Goal: Task Accomplishment & Management: Manage account settings

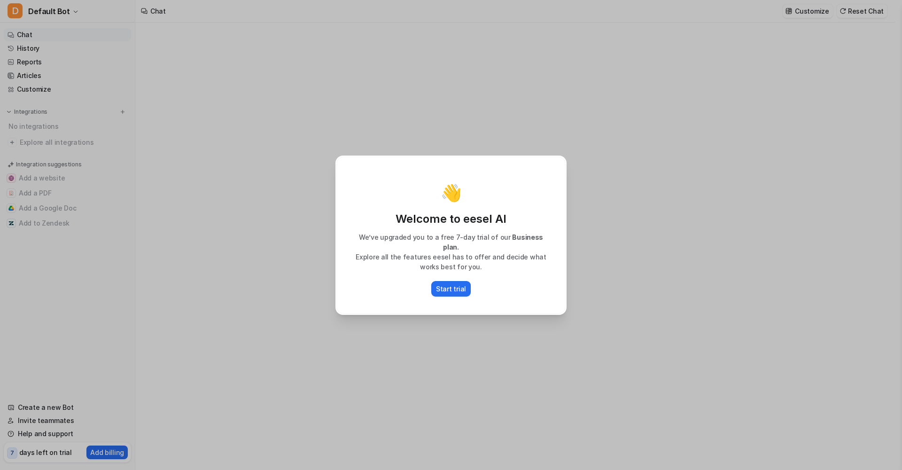
type textarea "**********"
click at [460, 287] on p "Start trial" at bounding box center [451, 289] width 30 height 10
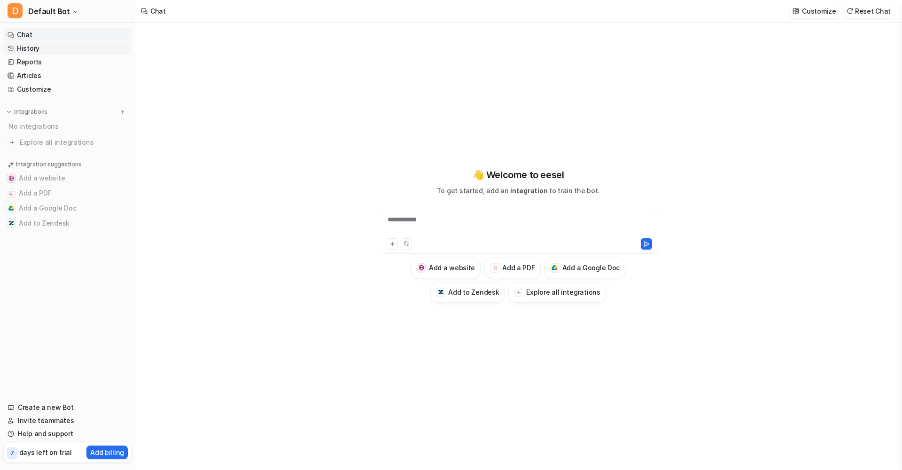
click at [42, 50] on link "History" at bounding box center [67, 48] width 127 height 13
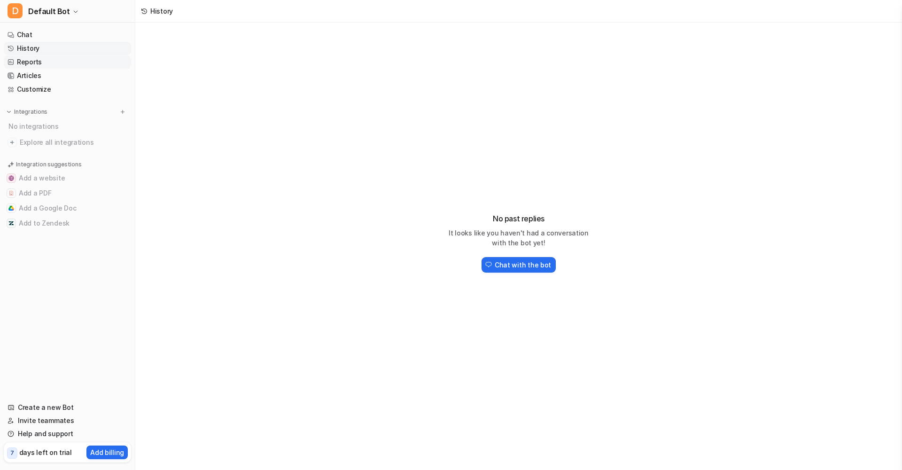
click at [46, 64] on link "Reports" at bounding box center [67, 61] width 127 height 13
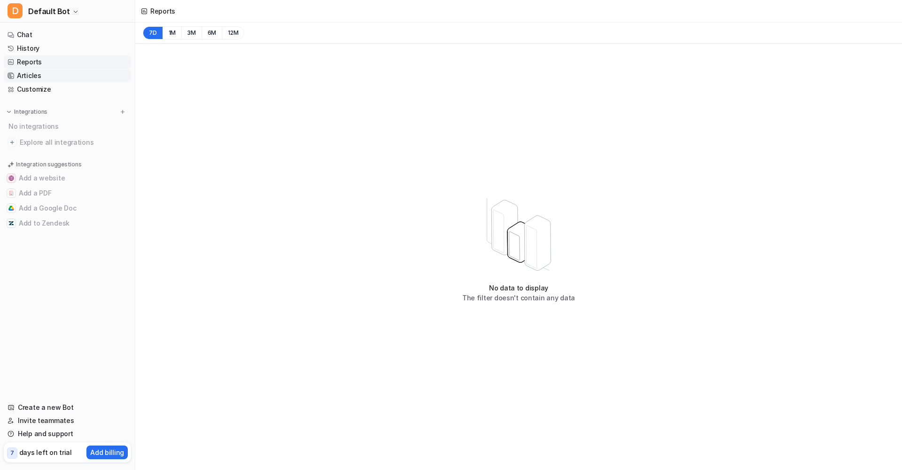
click at [45, 77] on link "Articles" at bounding box center [67, 75] width 127 height 13
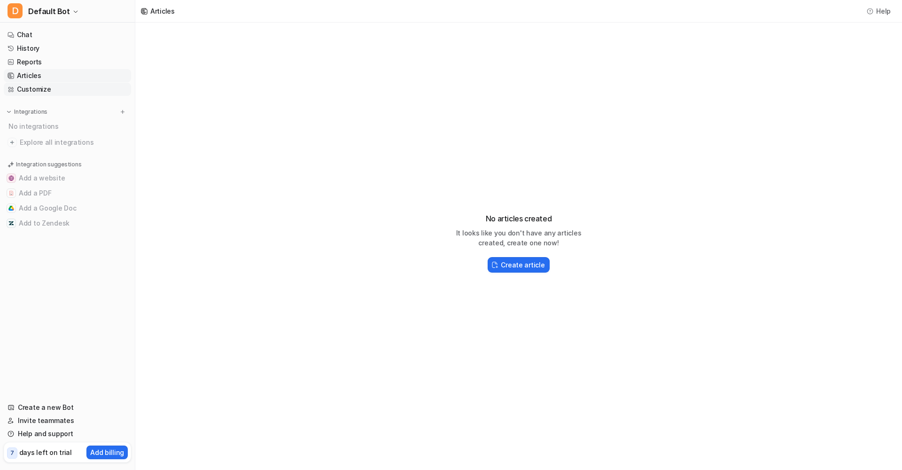
click at [46, 88] on link "Customize" at bounding box center [67, 89] width 127 height 13
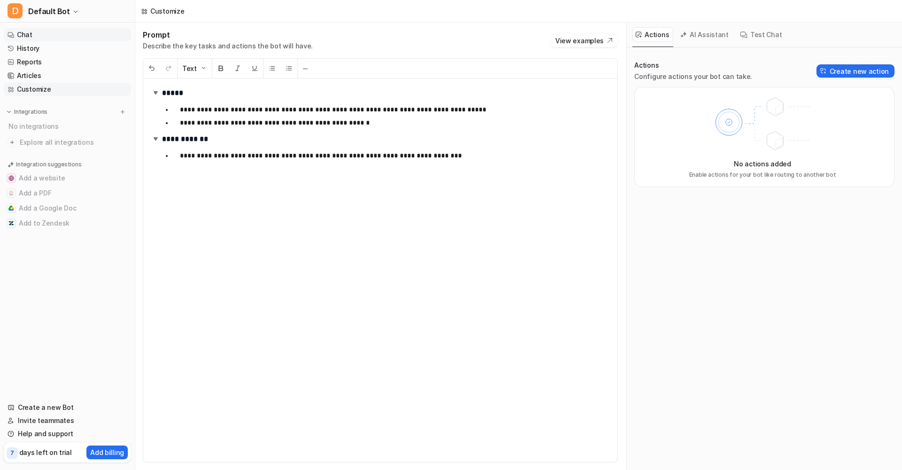
click at [41, 32] on link "Chat" at bounding box center [67, 34] width 127 height 13
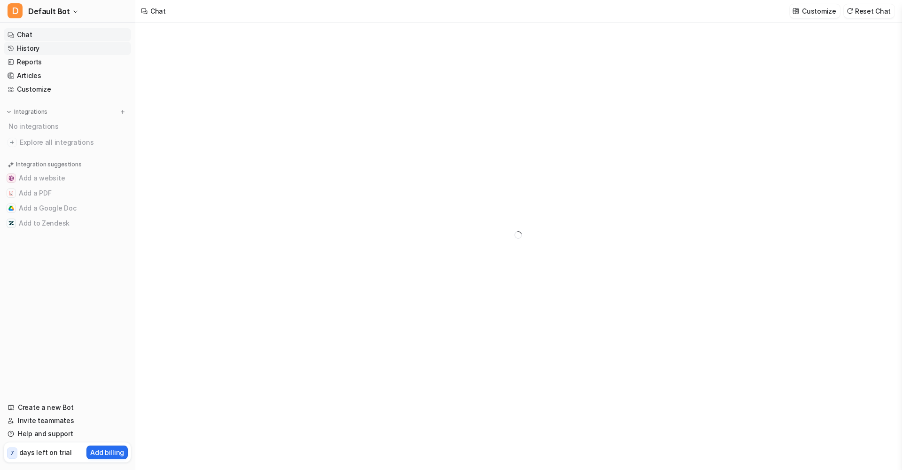
click at [46, 51] on link "History" at bounding box center [67, 48] width 127 height 13
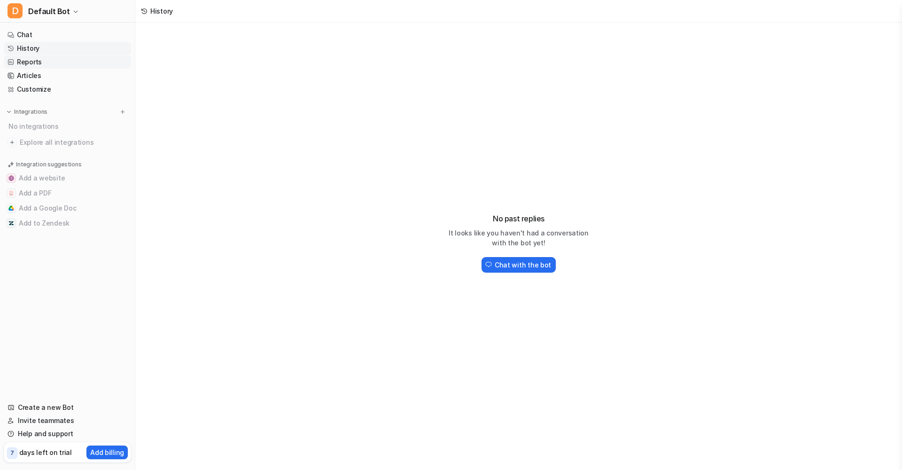
click at [49, 67] on link "Reports" at bounding box center [67, 61] width 127 height 13
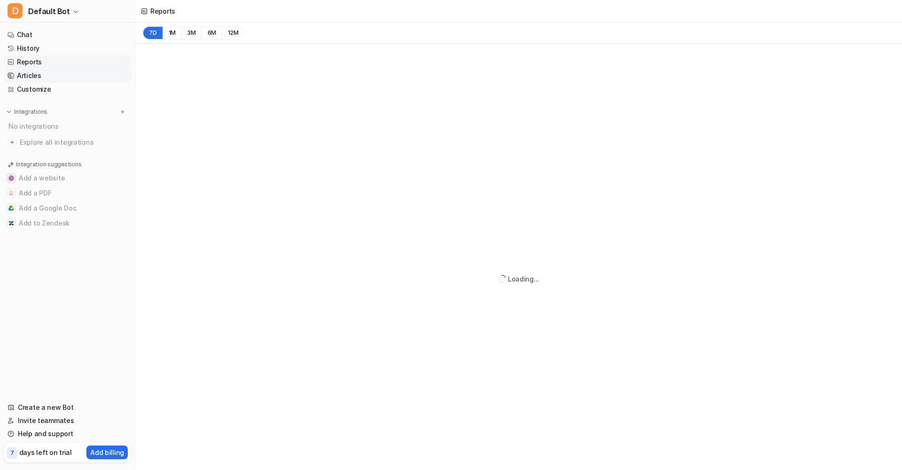
click at [49, 75] on link "Articles" at bounding box center [67, 75] width 127 height 13
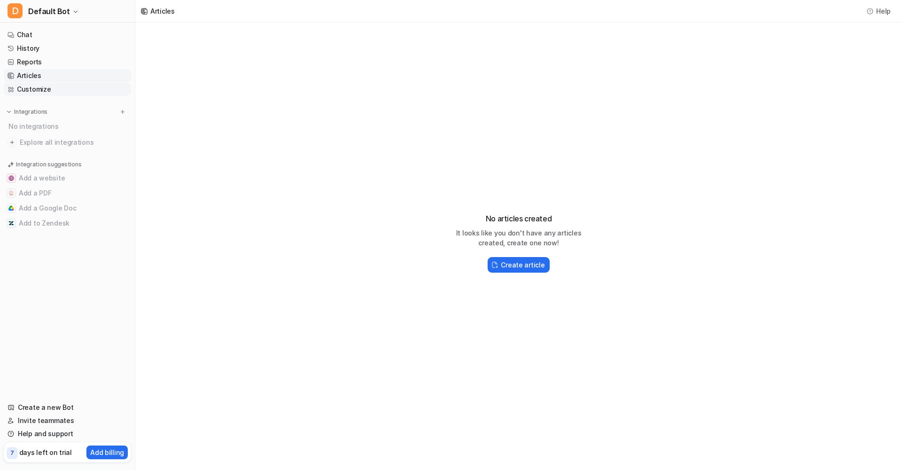
drag, startPoint x: 50, startPoint y: 86, endPoint x: 48, endPoint y: 93, distance: 6.8
click at [48, 87] on link "Customize" at bounding box center [67, 89] width 127 height 13
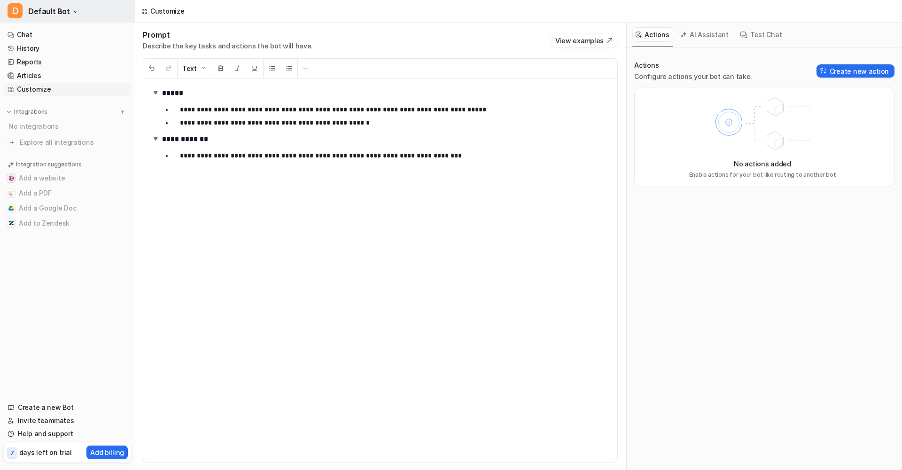
click at [73, 9] on icon "button" at bounding box center [76, 12] width 6 height 6
click at [194, 194] on div "**********" at bounding box center [451, 235] width 902 height 470
click at [50, 38] on link "Chat" at bounding box center [67, 34] width 127 height 13
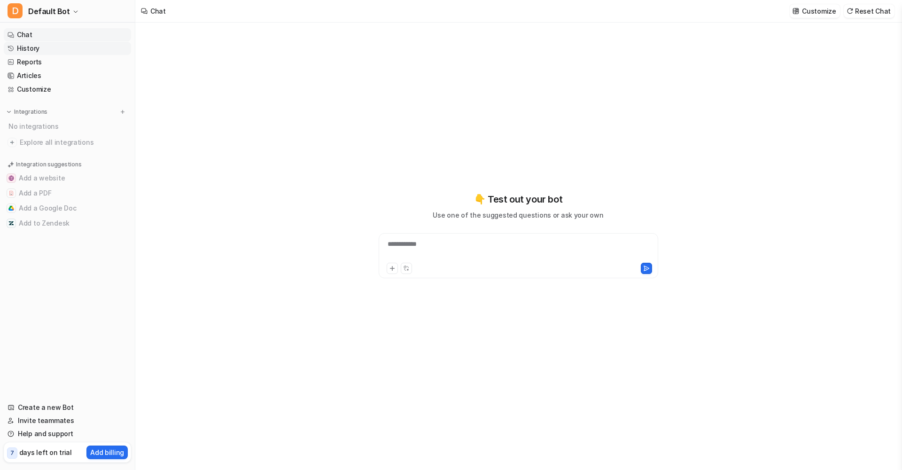
click at [31, 49] on link "History" at bounding box center [67, 48] width 127 height 13
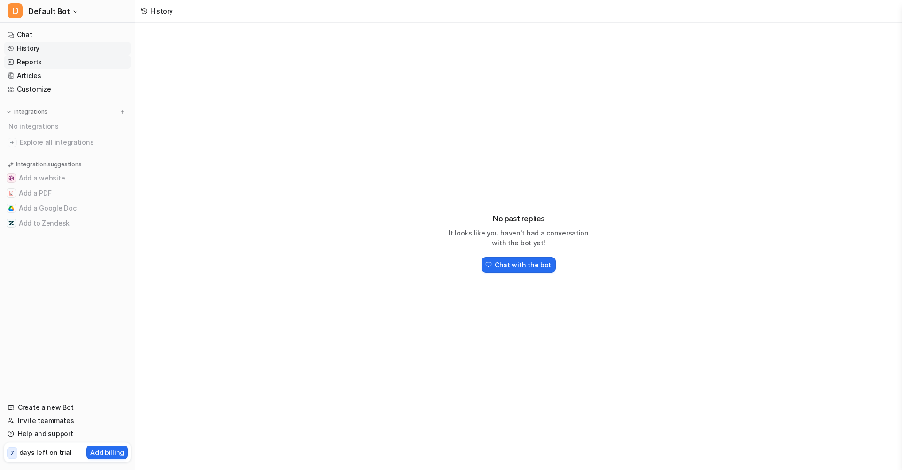
click at [41, 62] on link "Reports" at bounding box center [67, 61] width 127 height 13
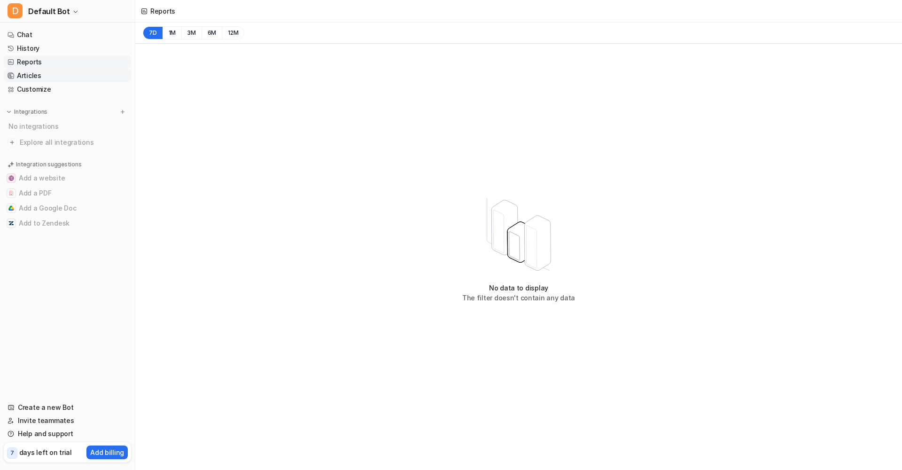
click at [46, 79] on link "Articles" at bounding box center [67, 75] width 127 height 13
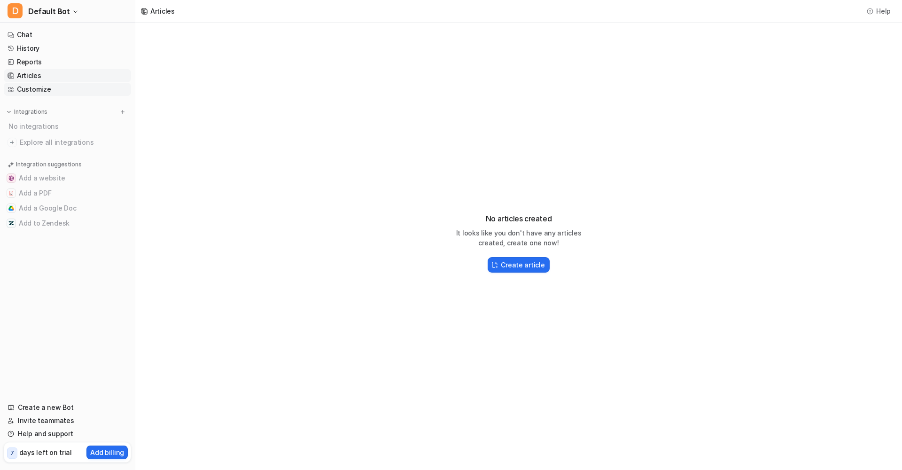
drag, startPoint x: 46, startPoint y: 88, endPoint x: 55, endPoint y: 87, distance: 9.0
click at [46, 88] on link "Customize" at bounding box center [67, 89] width 127 height 13
click at [51, 37] on link "Chat" at bounding box center [67, 34] width 127 height 13
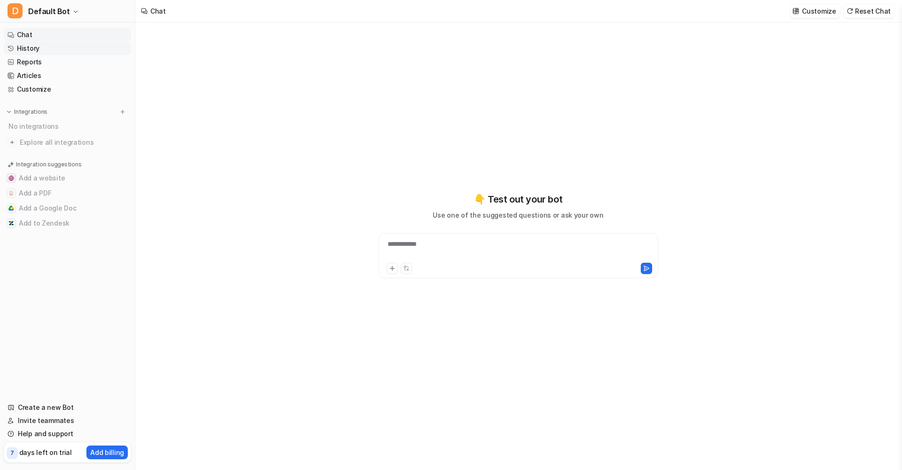
click at [48, 50] on link "History" at bounding box center [67, 48] width 127 height 13
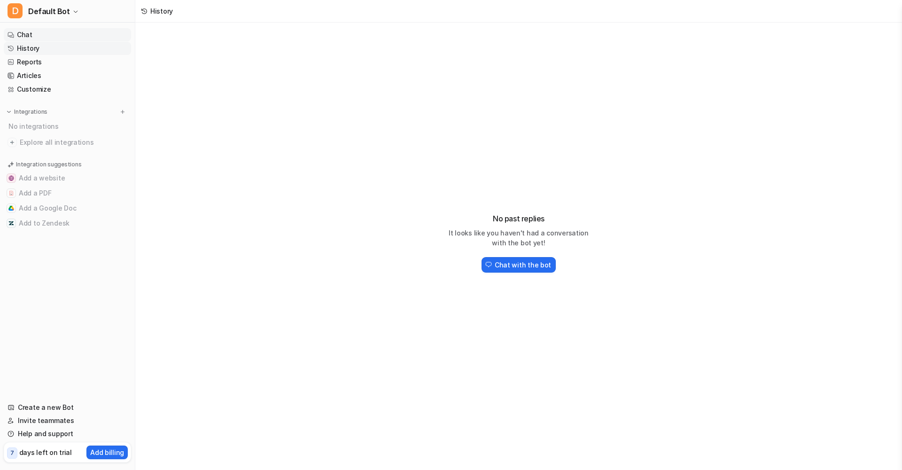
click at [46, 36] on link "Chat" at bounding box center [67, 34] width 127 height 13
click at [51, 51] on link "History" at bounding box center [67, 48] width 127 height 13
click at [52, 61] on link "Reports" at bounding box center [67, 61] width 127 height 13
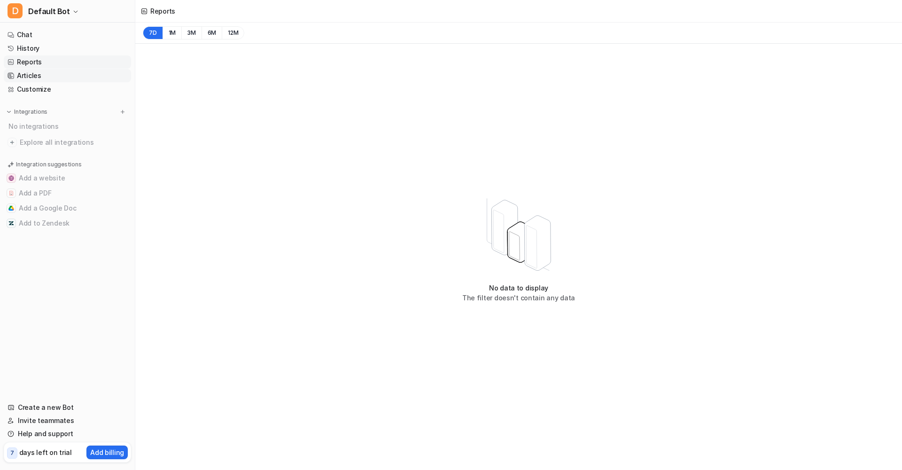
click at [48, 74] on link "Articles" at bounding box center [67, 75] width 127 height 13
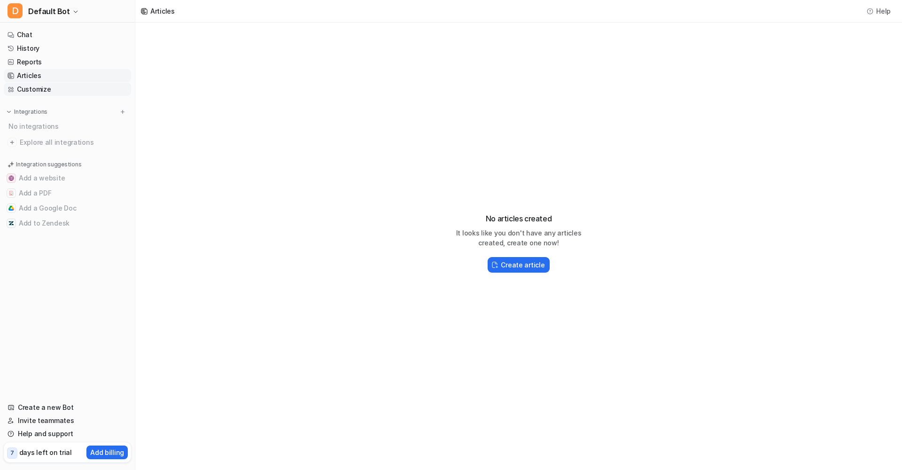
click at [48, 86] on link "Customize" at bounding box center [67, 89] width 127 height 13
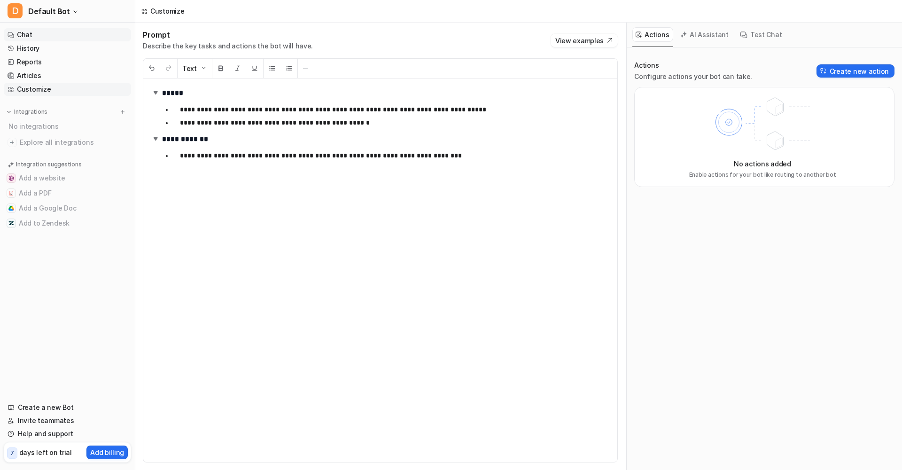
click at [55, 33] on link "Chat" at bounding box center [67, 34] width 127 height 13
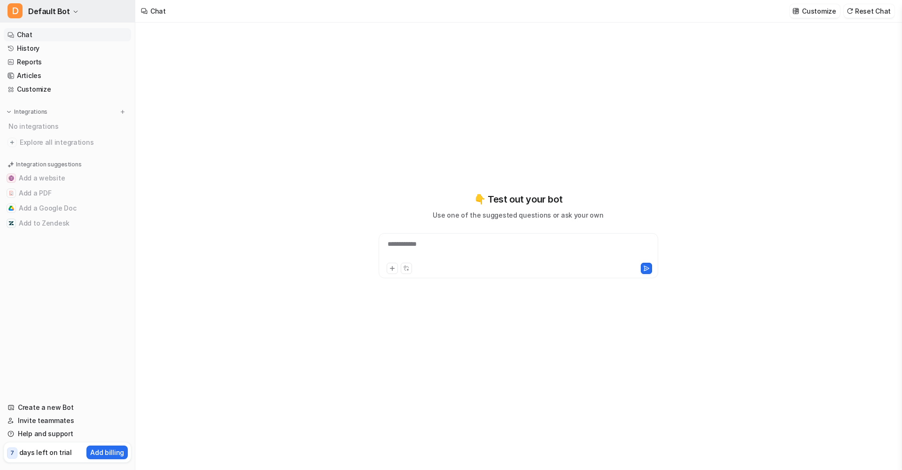
click at [73, 9] on icon "button" at bounding box center [76, 12] width 6 height 6
click at [62, 70] on link "Settings" at bounding box center [75, 71] width 130 height 16
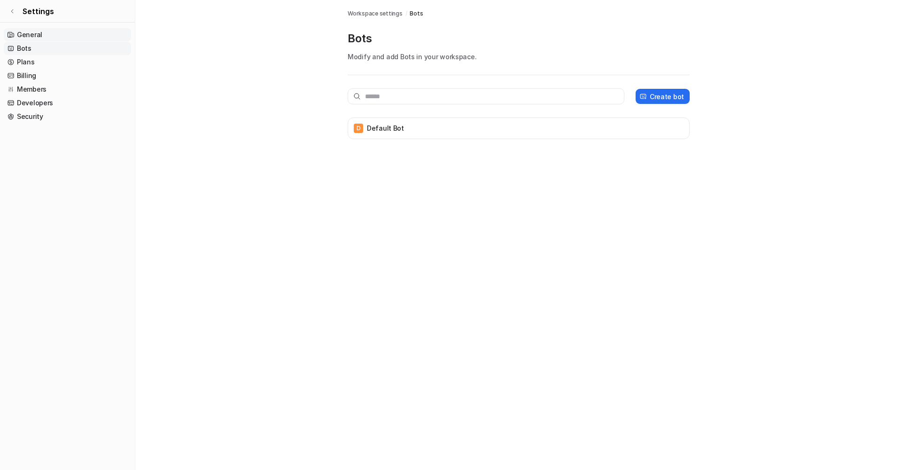
click at [59, 36] on link "General" at bounding box center [67, 34] width 127 height 13
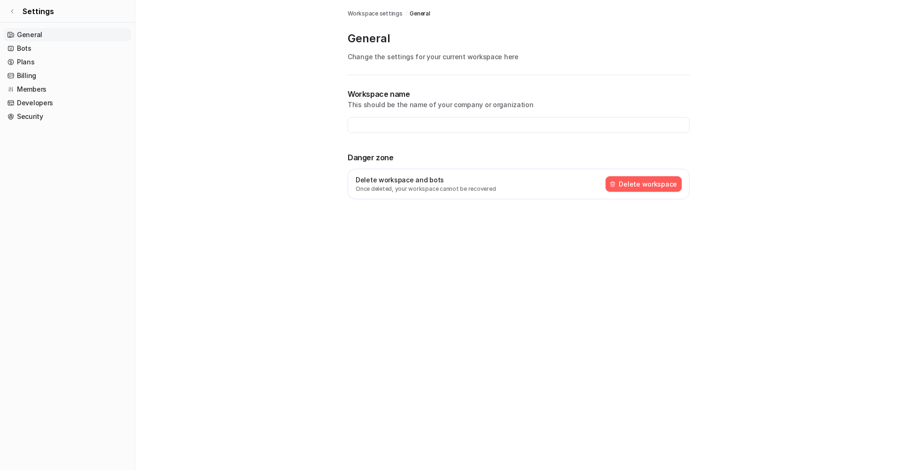
type input "**********"
click at [39, 59] on link "Plans" at bounding box center [67, 61] width 127 height 13
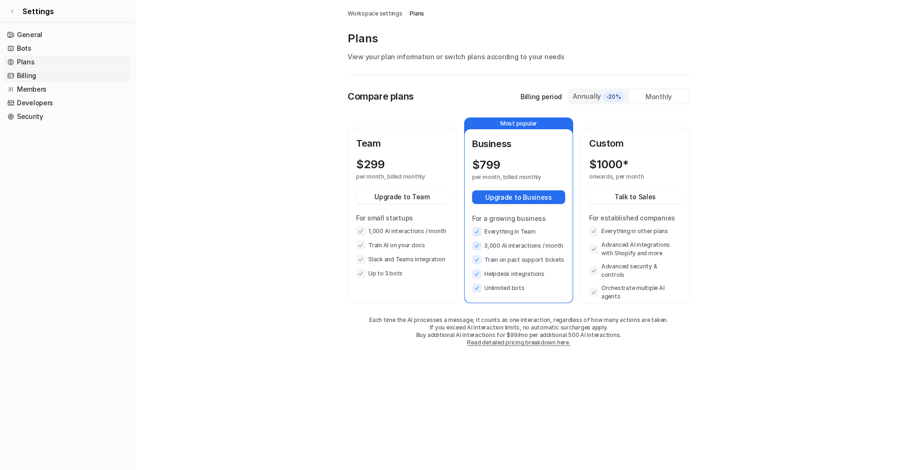
click at [41, 74] on link "Billing" at bounding box center [67, 75] width 127 height 13
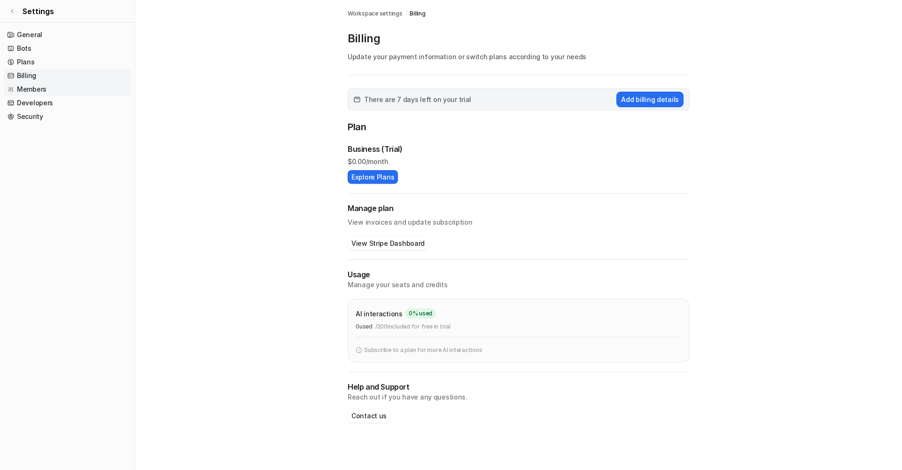
click at [46, 93] on link "Members" at bounding box center [67, 89] width 127 height 13
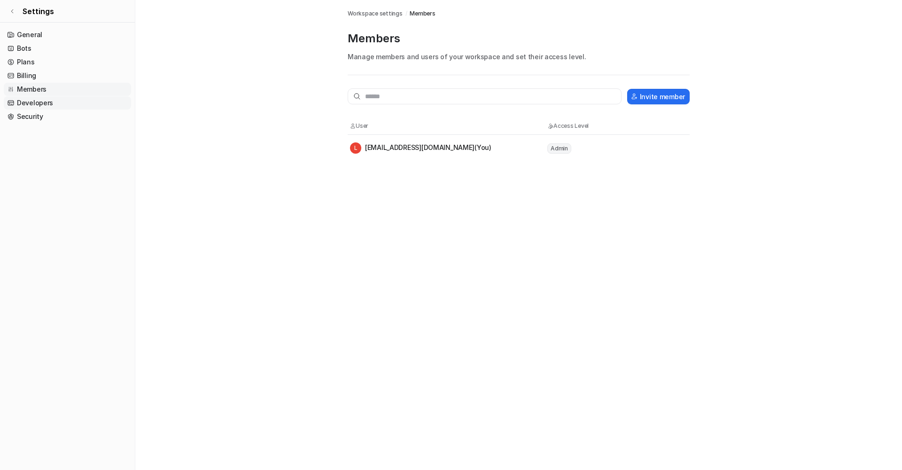
click at [45, 104] on link "Developers" at bounding box center [67, 102] width 127 height 13
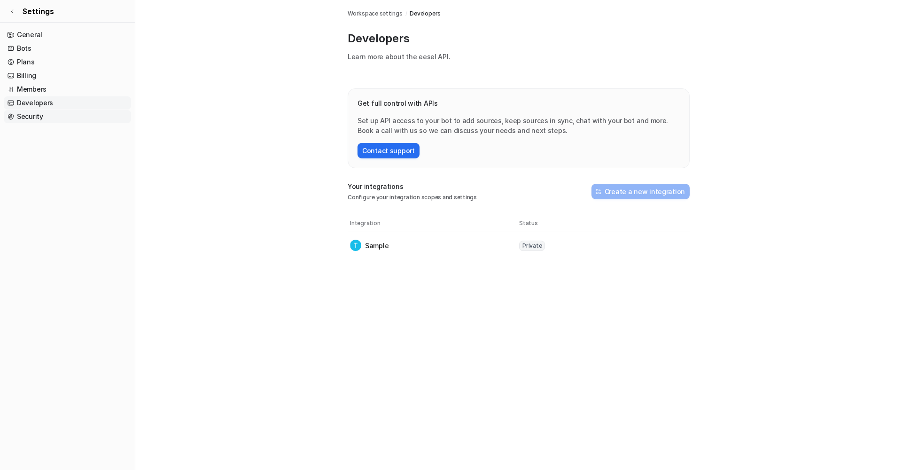
click at [47, 121] on link "Security" at bounding box center [67, 116] width 127 height 13
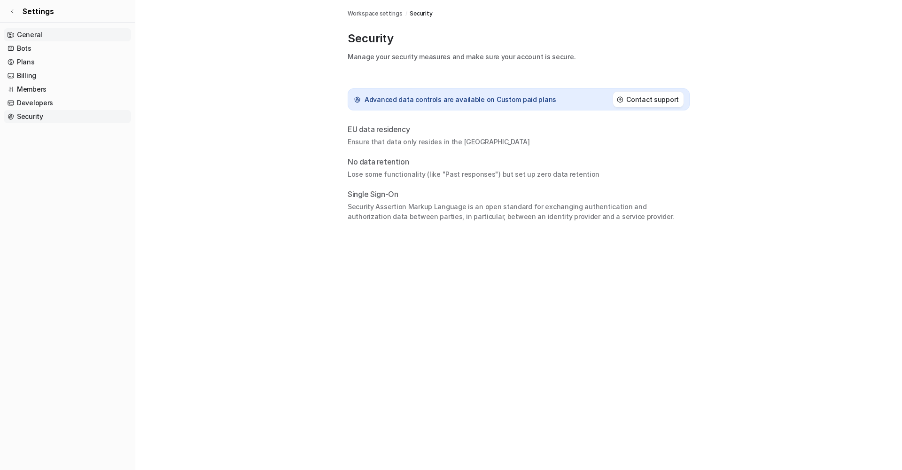
click at [62, 34] on link "General" at bounding box center [67, 34] width 127 height 13
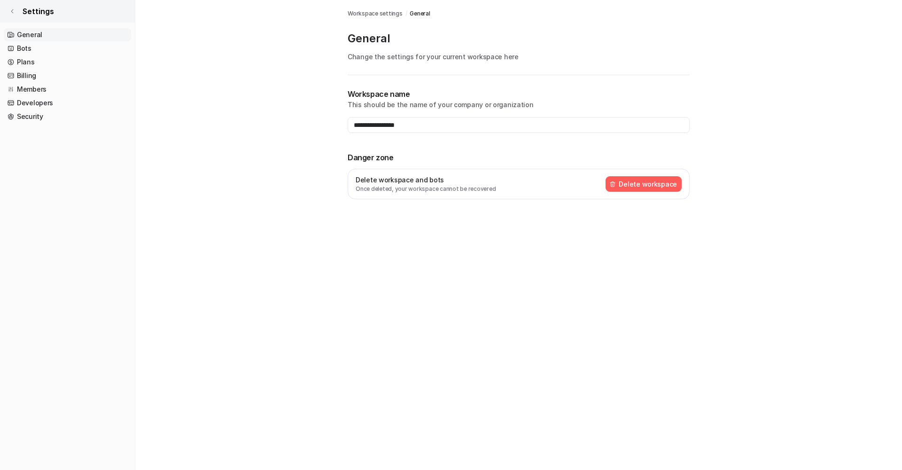
click at [37, 13] on span "Settings" at bounding box center [38, 11] width 31 height 11
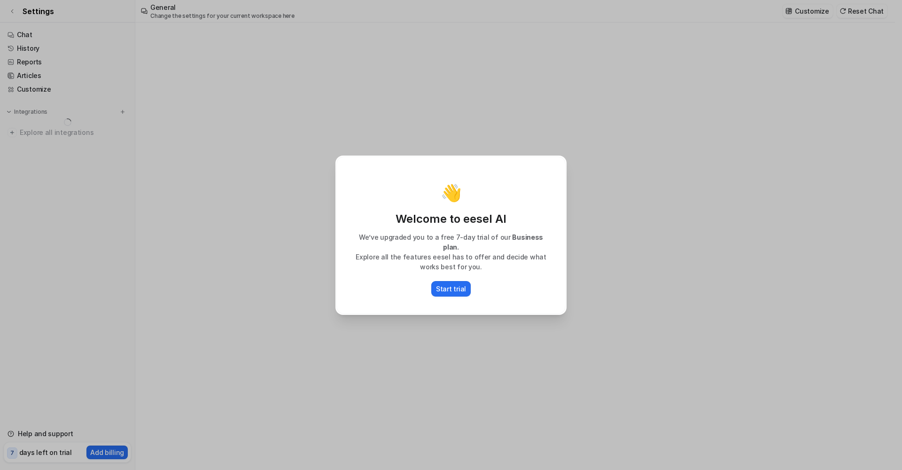
click at [178, 145] on div "👋 Welcome to eesel AI We’ve upgraded you to a free 7-day trial of our Business …" at bounding box center [451, 235] width 902 height 470
click at [321, 118] on div "👋 Welcome to eesel AI We’ve upgraded you to a free 7-day trial of our Business …" at bounding box center [451, 235] width 902 height 470
click at [88, 59] on div "👋 Welcome to eesel AI We’ve upgraded you to a free 7-day trial of our Business …" at bounding box center [451, 235] width 902 height 470
drag, startPoint x: 445, startPoint y: 286, endPoint x: 436, endPoint y: 285, distance: 9.0
click at [445, 286] on p "Start trial" at bounding box center [451, 289] width 30 height 10
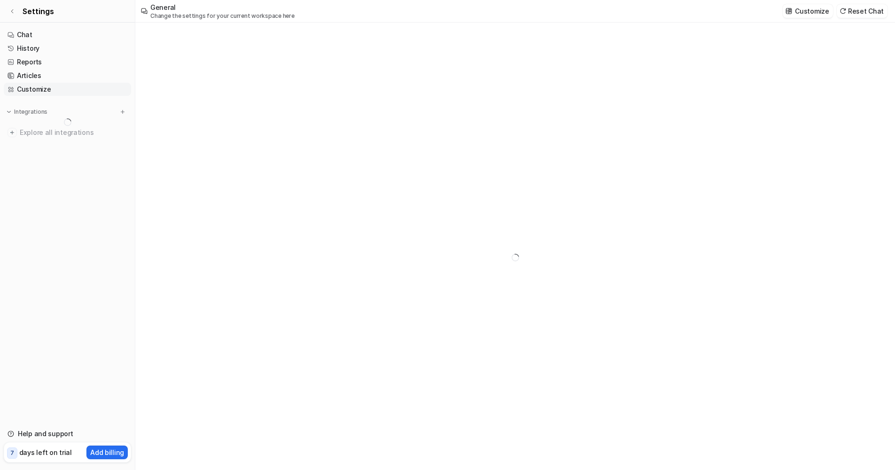
click at [28, 88] on link "Customize" at bounding box center [67, 89] width 127 height 13
click at [35, 76] on link "Articles" at bounding box center [67, 75] width 127 height 13
click at [34, 34] on link "Chat" at bounding box center [67, 34] width 127 height 13
click at [865, 12] on button "Reset Chat" at bounding box center [862, 11] width 51 height 14
click at [54, 88] on link "Customize" at bounding box center [67, 89] width 127 height 13
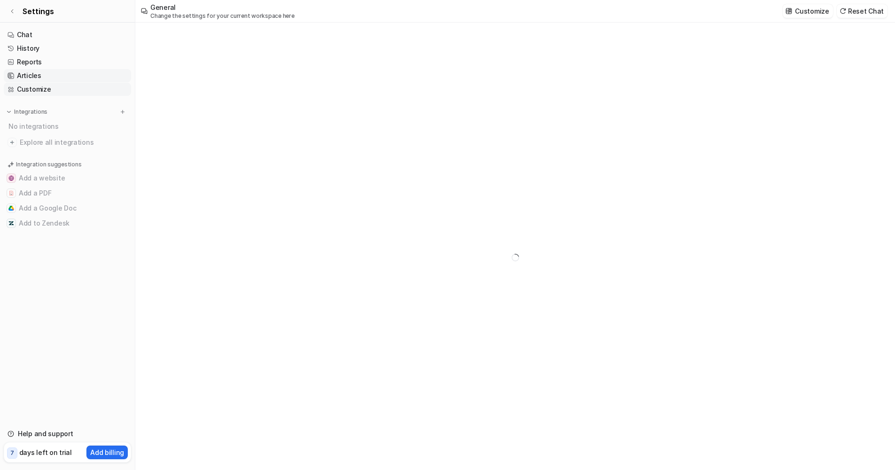
click at [52, 76] on link "Articles" at bounding box center [67, 75] width 127 height 13
click at [45, 130] on div "No integrations" at bounding box center [68, 126] width 125 height 16
click at [45, 202] on button "Add a Google Doc" at bounding box center [67, 208] width 127 height 15
drag, startPoint x: 53, startPoint y: 222, endPoint x: 50, endPoint y: 160, distance: 61.6
click at [53, 221] on button "Add to Zendesk" at bounding box center [67, 223] width 127 height 15
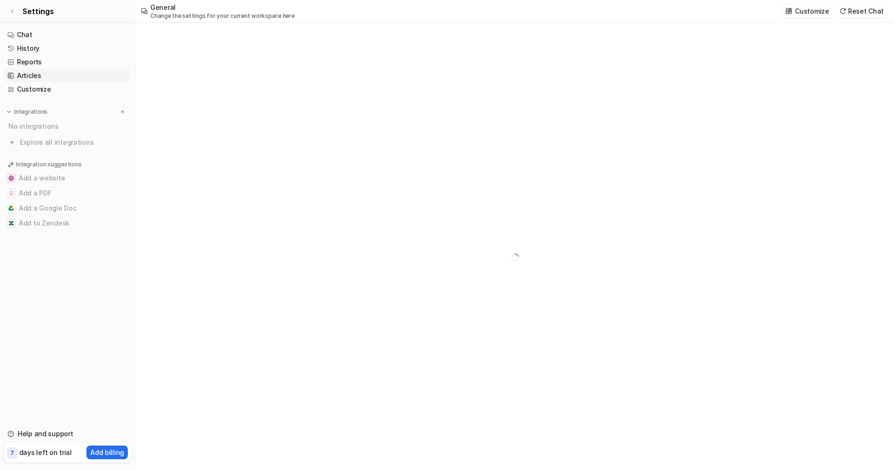
drag, startPoint x: 48, startPoint y: 124, endPoint x: 50, endPoint y: 78, distance: 46.1
click at [48, 124] on div "No integrations" at bounding box center [68, 126] width 125 height 16
click at [48, 15] on span "Settings" at bounding box center [38, 11] width 31 height 11
click at [48, 32] on link "Chat" at bounding box center [67, 34] width 127 height 13
click at [51, 48] on link "History" at bounding box center [67, 48] width 127 height 13
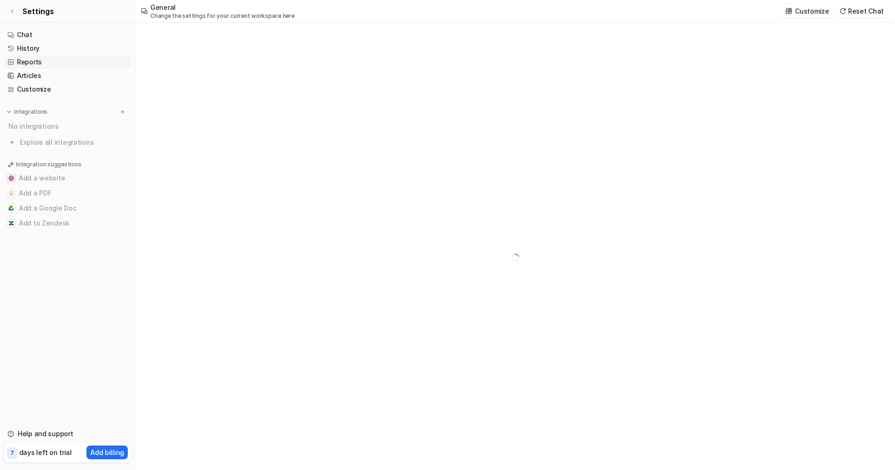
click at [45, 66] on link "Reports" at bounding box center [67, 61] width 127 height 13
click at [48, 74] on link "Articles" at bounding box center [67, 75] width 127 height 13
click at [45, 39] on link "Chat" at bounding box center [67, 34] width 127 height 13
click at [44, 48] on link "History" at bounding box center [67, 48] width 127 height 13
click at [40, 10] on span "Settings" at bounding box center [38, 11] width 31 height 11
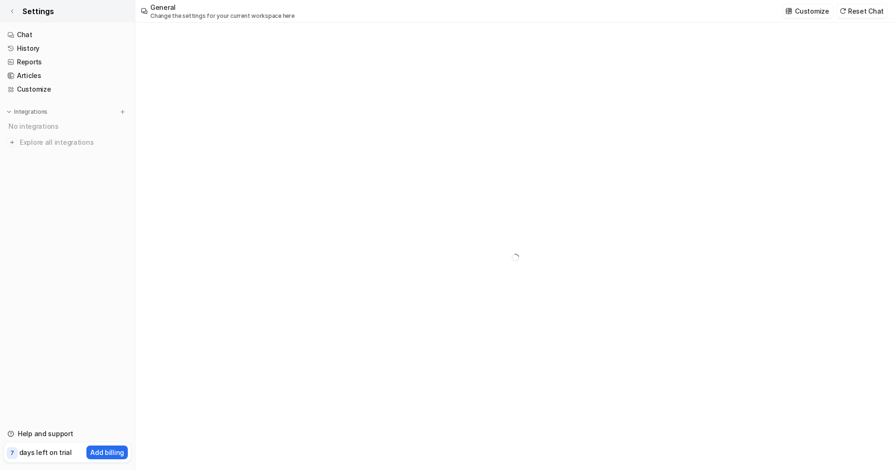
click at [15, 11] on icon at bounding box center [12, 11] width 6 height 6
click at [32, 52] on link "History" at bounding box center [67, 48] width 127 height 13
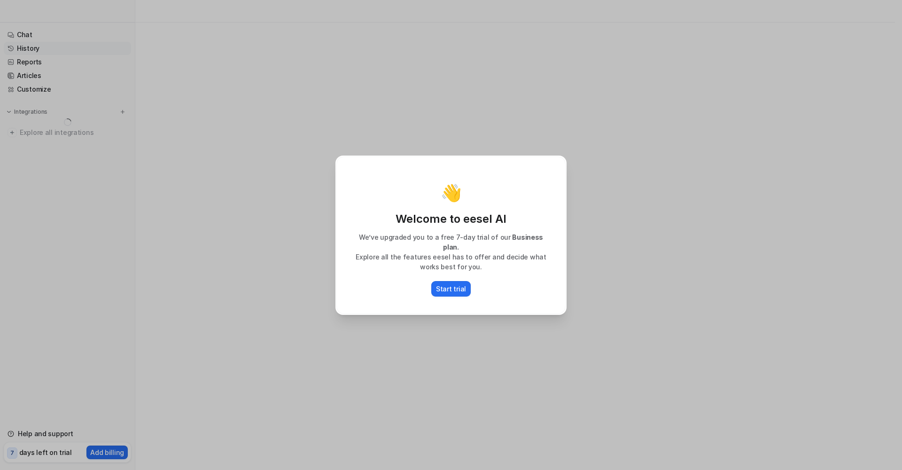
click at [437, 308] on div "👋 Welcome to eesel AI We’ve upgraded you to a free 7-day trial of our Business …" at bounding box center [450, 234] width 229 height 157
click at [404, 317] on div "👋 Welcome to eesel AI We’ve upgraded you to a free 7-day trial of our Business …" at bounding box center [451, 235] width 246 height 470
click at [456, 285] on p "Start trial" at bounding box center [451, 289] width 30 height 10
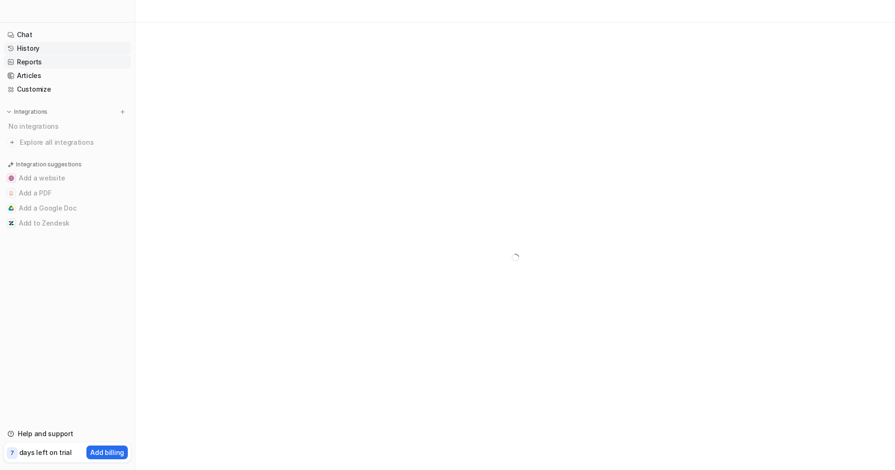
click at [46, 60] on link "Reports" at bounding box center [67, 61] width 127 height 13
click at [31, 34] on link "Chat" at bounding box center [67, 34] width 127 height 13
drag, startPoint x: 36, startPoint y: 453, endPoint x: 31, endPoint y: 453, distance: 5.2
click at [31, 453] on p "days left on trial" at bounding box center [45, 452] width 53 height 10
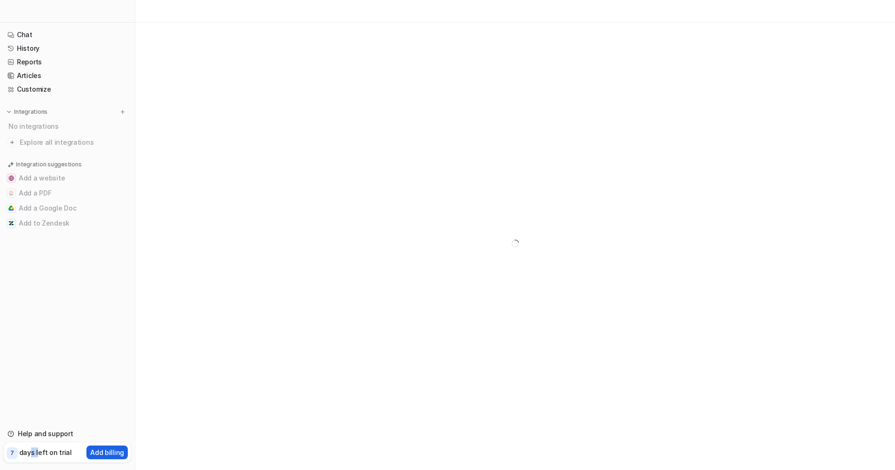
click at [101, 455] on p "Add billing" at bounding box center [107, 452] width 34 height 10
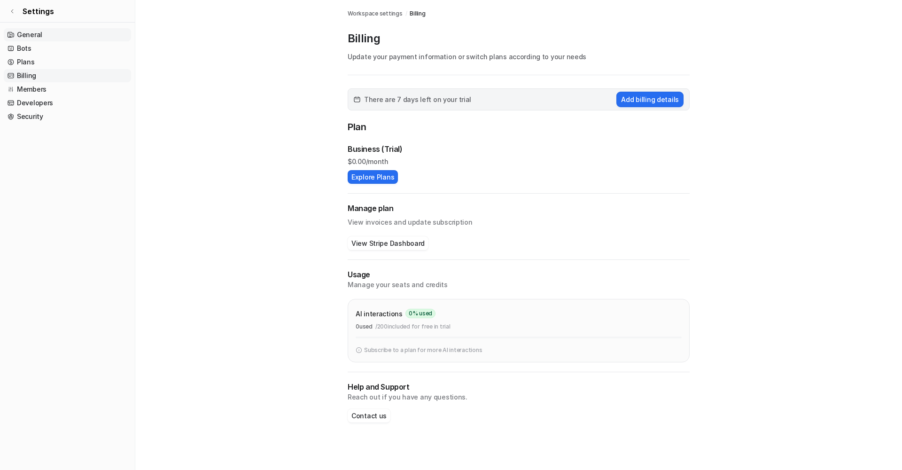
click at [44, 34] on link "General" at bounding box center [67, 34] width 127 height 13
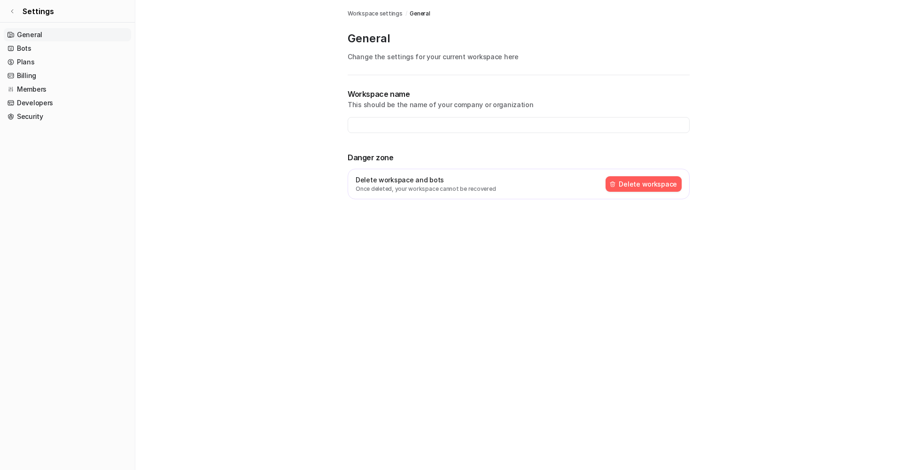
type input "**********"
drag, startPoint x: 416, startPoint y: 186, endPoint x: 390, endPoint y: 176, distance: 27.4
click at [416, 186] on p "Once deleted, your workspace cannot be recovered" at bounding box center [426, 189] width 140 height 8
click at [40, 50] on link "Bots" at bounding box center [67, 48] width 127 height 13
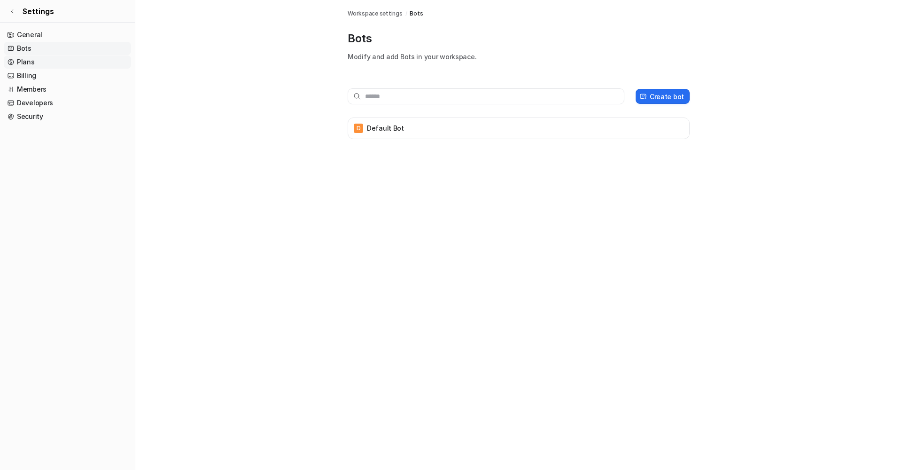
click at [40, 62] on link "Plans" at bounding box center [67, 61] width 127 height 13
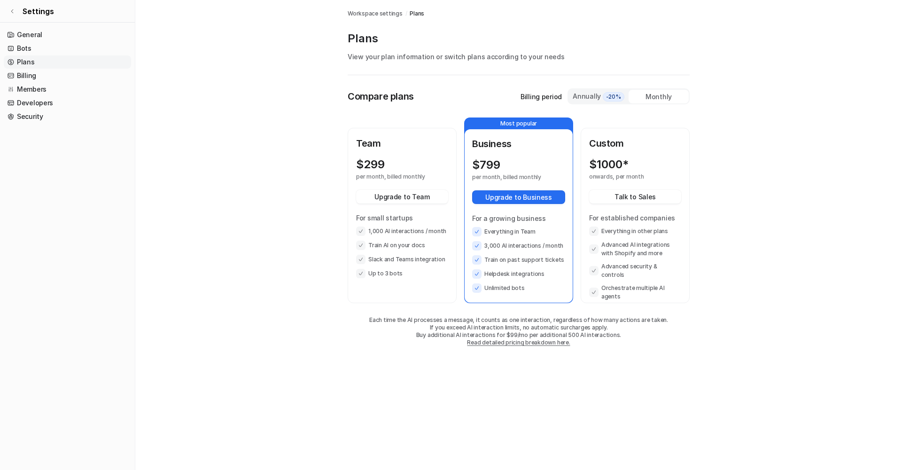
click at [620, 97] on span "-20%" at bounding box center [614, 96] width 22 height 9
click at [656, 94] on div "Monthly" at bounding box center [659, 97] width 60 height 14
click at [59, 36] on link "General" at bounding box center [67, 34] width 127 height 13
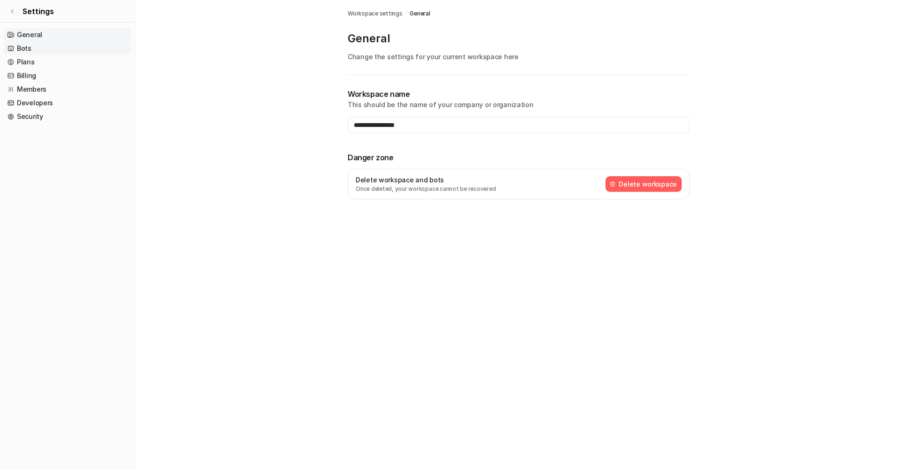
click at [38, 51] on link "Bots" at bounding box center [67, 48] width 127 height 13
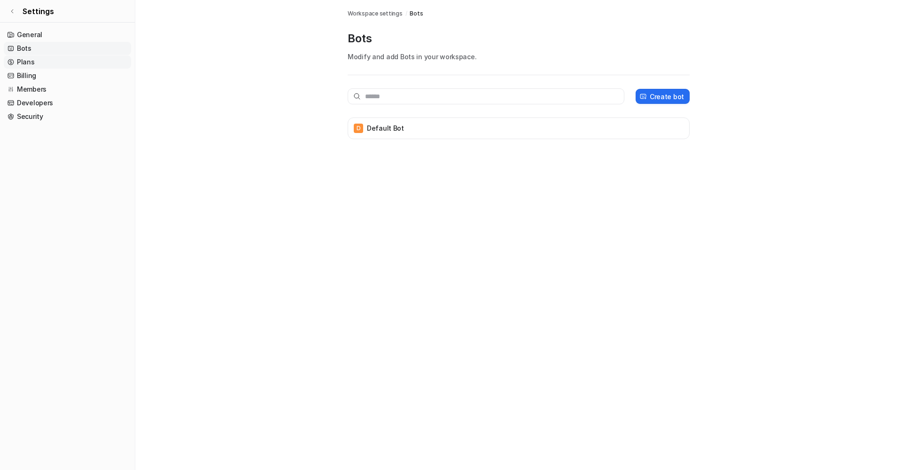
click at [40, 63] on link "Plans" at bounding box center [67, 61] width 127 height 13
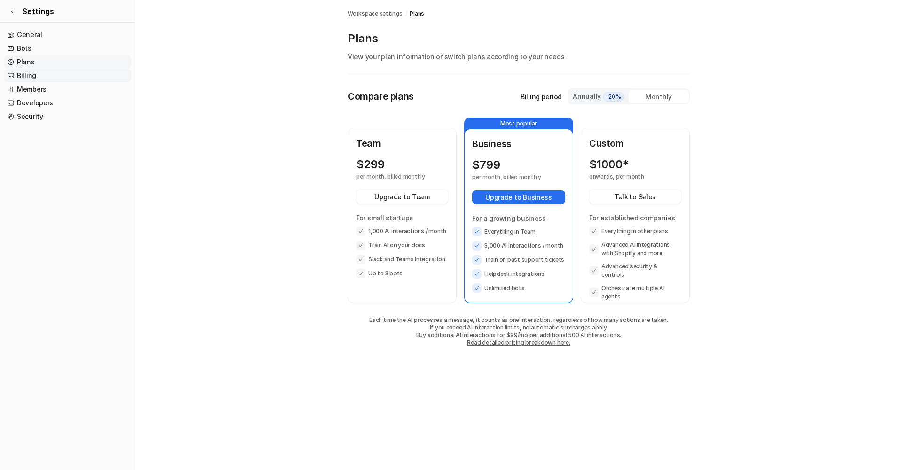
click at [44, 78] on link "Billing" at bounding box center [67, 75] width 127 height 13
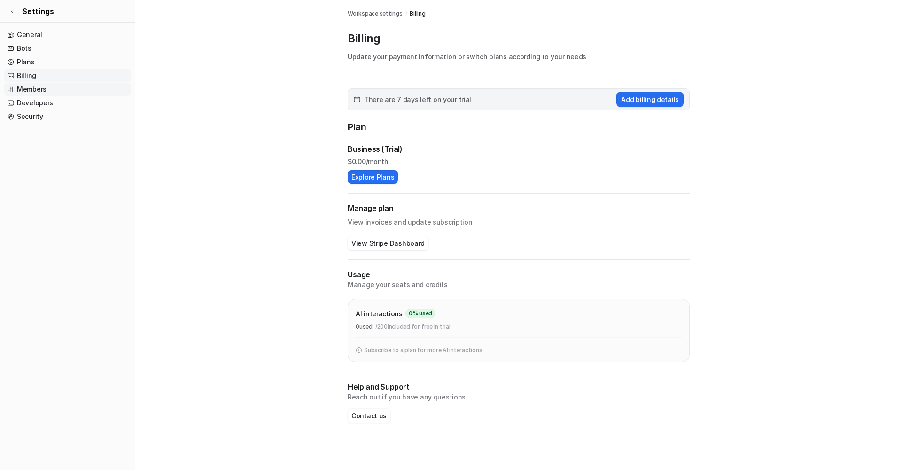
click at [44, 91] on link "Members" at bounding box center [67, 89] width 127 height 13
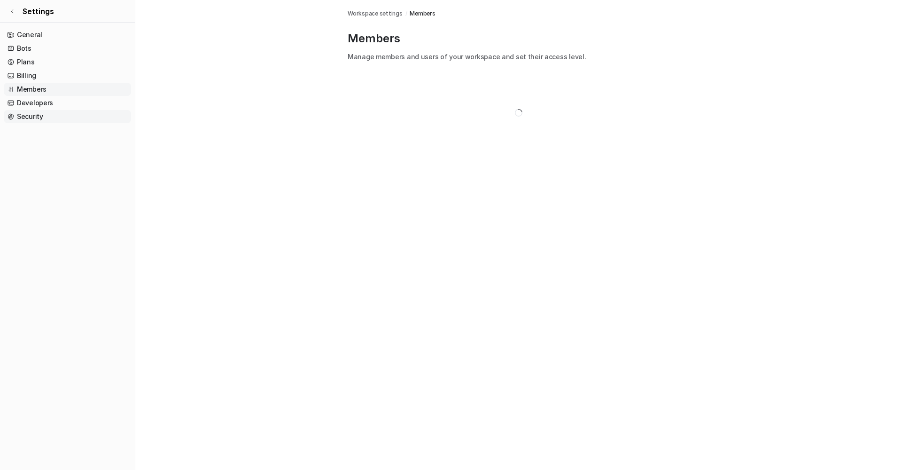
click at [49, 117] on link "Security" at bounding box center [67, 116] width 127 height 13
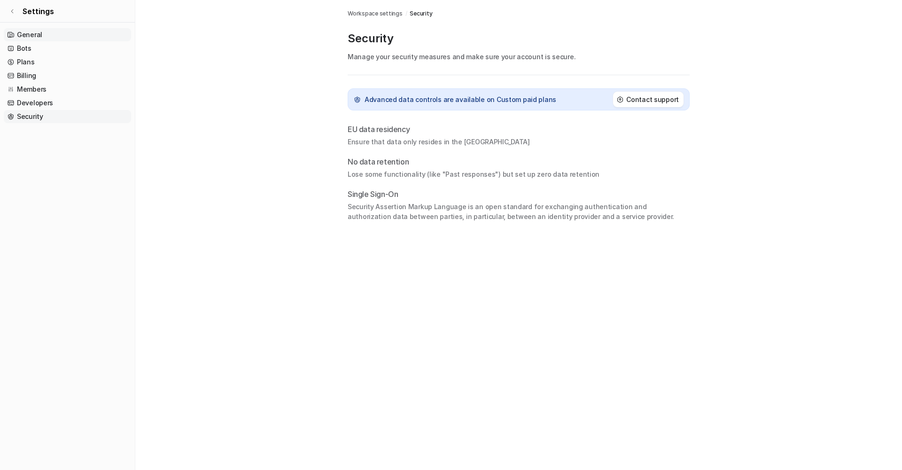
click at [42, 37] on link "General" at bounding box center [67, 34] width 127 height 13
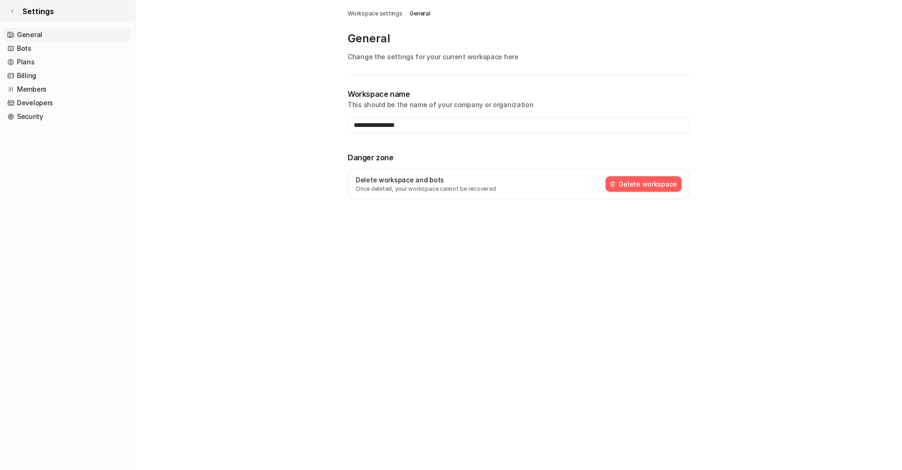
click at [16, 9] on link "Settings" at bounding box center [67, 11] width 135 height 23
click at [13, 11] on icon at bounding box center [12, 11] width 6 height 6
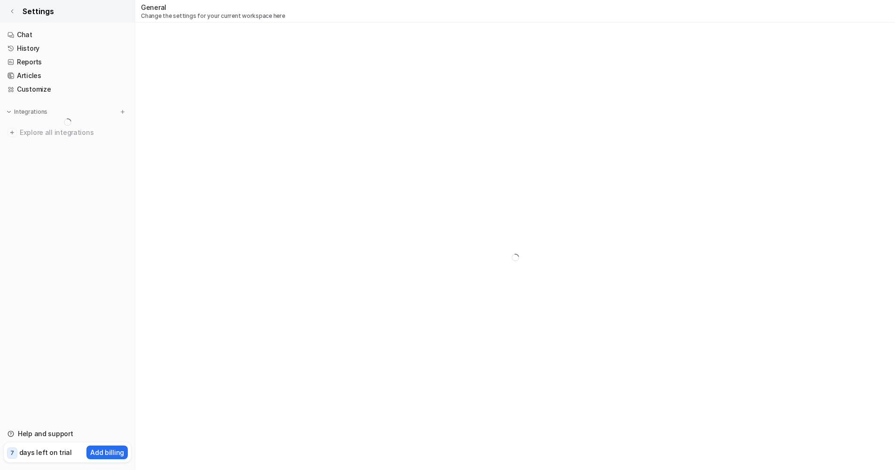
click at [13, 11] on icon at bounding box center [12, 11] width 6 height 6
click at [28, 10] on span "Settings" at bounding box center [38, 11] width 31 height 11
click at [12, 13] on icon at bounding box center [12, 11] width 6 height 6
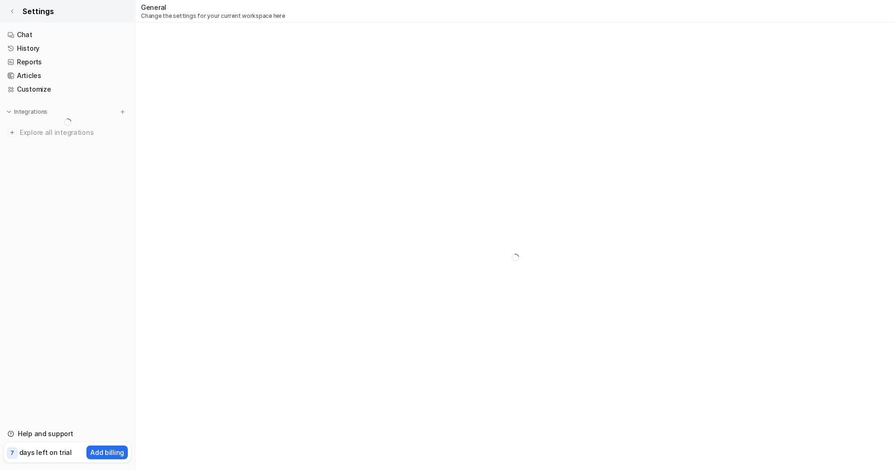
click at [12, 13] on icon at bounding box center [12, 11] width 6 height 6
click at [13, 13] on icon at bounding box center [12, 11] width 6 height 6
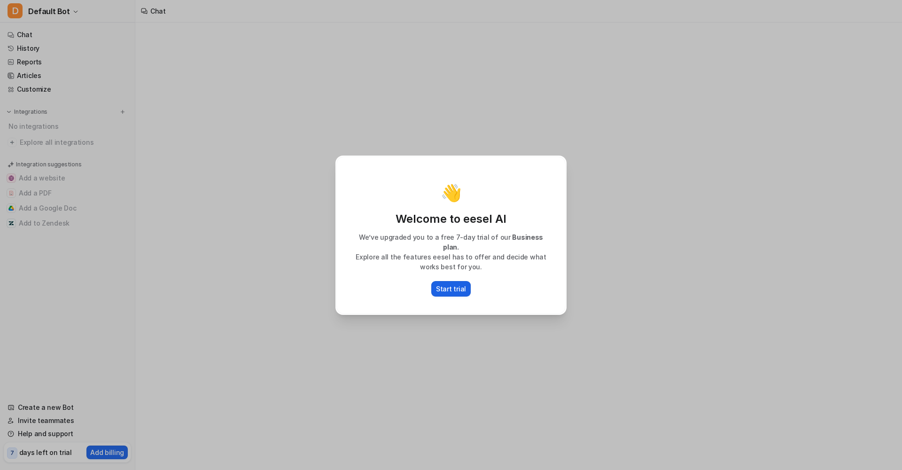
click at [451, 284] on p "Start trial" at bounding box center [451, 289] width 30 height 10
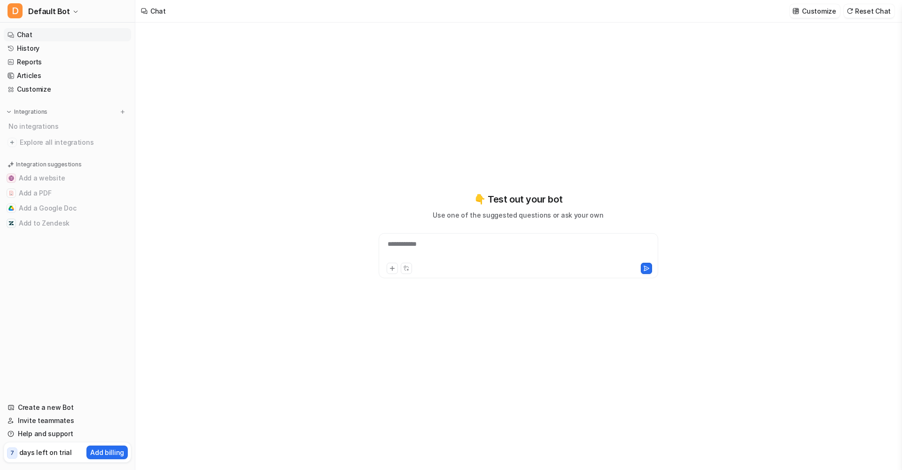
click at [47, 37] on link "Chat" at bounding box center [67, 34] width 127 height 13
type textarea "**********"
click at [476, 243] on div at bounding box center [518, 250] width 275 height 22
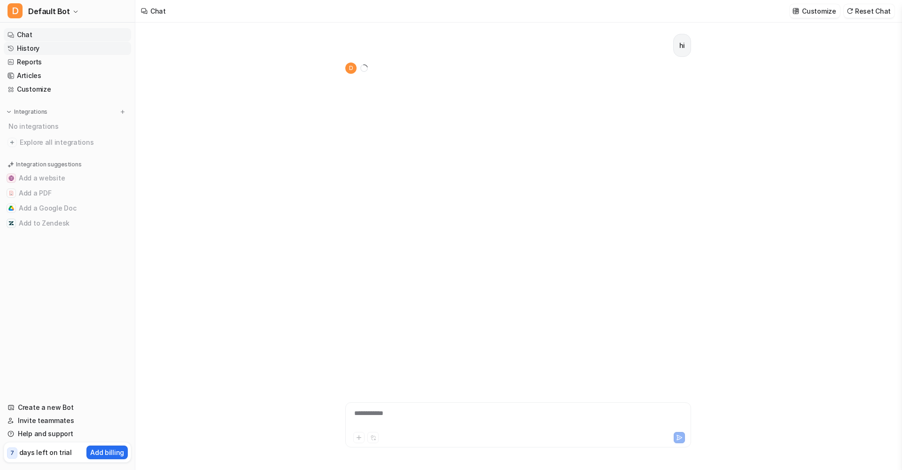
click at [43, 48] on link "History" at bounding box center [67, 48] width 127 height 13
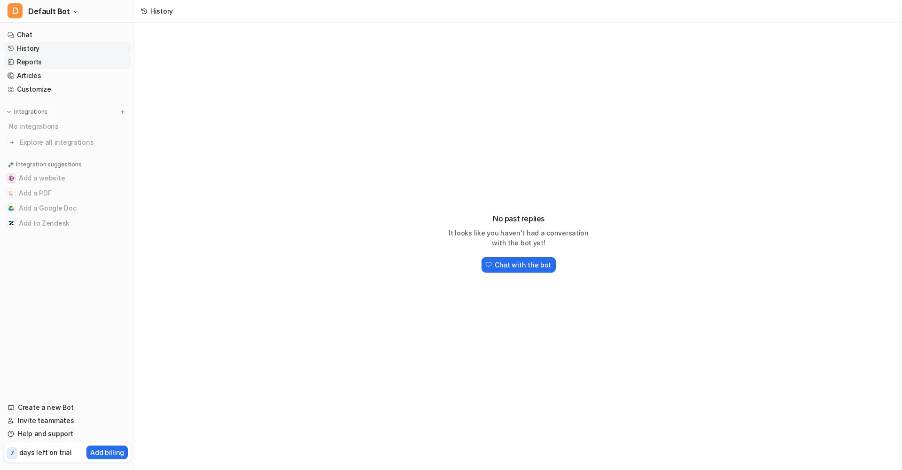
click at [53, 67] on link "Reports" at bounding box center [67, 61] width 127 height 13
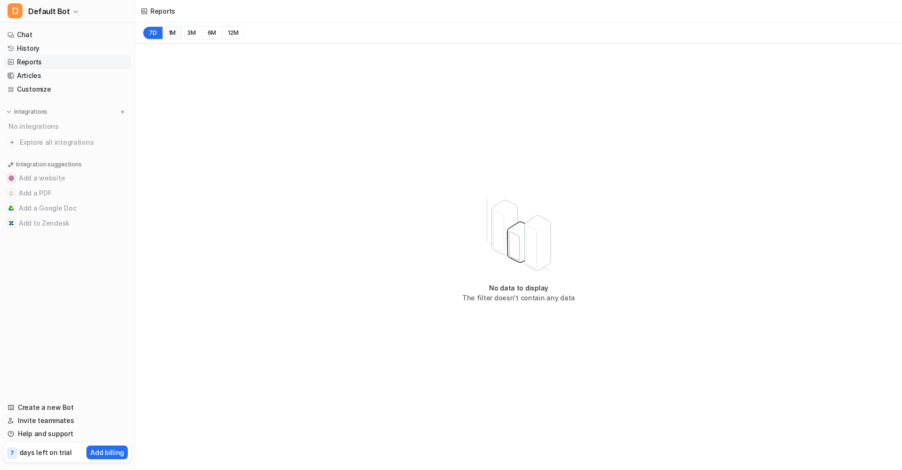
click at [172, 33] on button "1M" at bounding box center [172, 32] width 19 height 13
click at [152, 34] on button "7D" at bounding box center [153, 32] width 20 height 13
click at [51, 35] on link "Chat" at bounding box center [67, 34] width 127 height 13
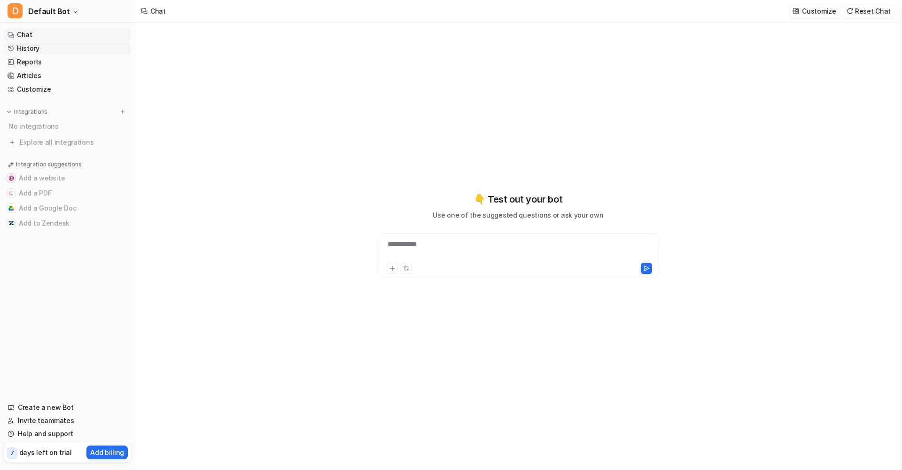
click at [51, 48] on link "History" at bounding box center [67, 48] width 127 height 13
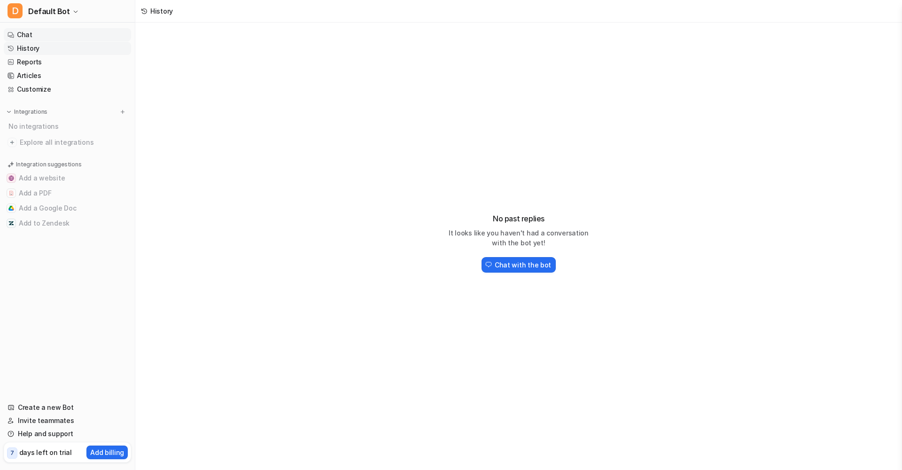
click at [33, 36] on link "Chat" at bounding box center [67, 34] width 127 height 13
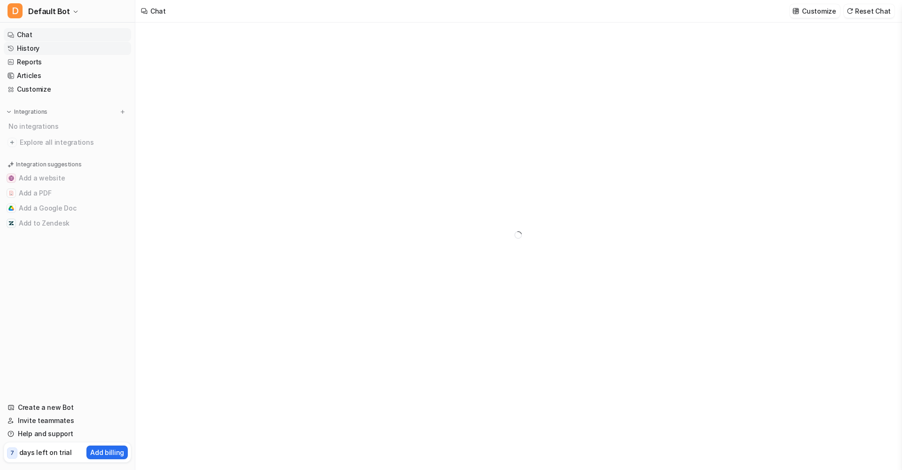
click at [41, 54] on link "History" at bounding box center [67, 48] width 127 height 13
type textarea "**********"
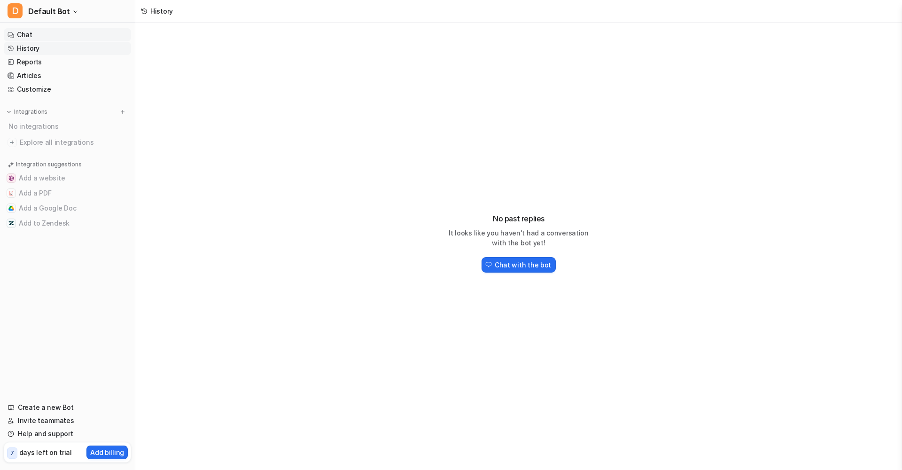
click at [37, 37] on link "Chat" at bounding box center [67, 34] width 127 height 13
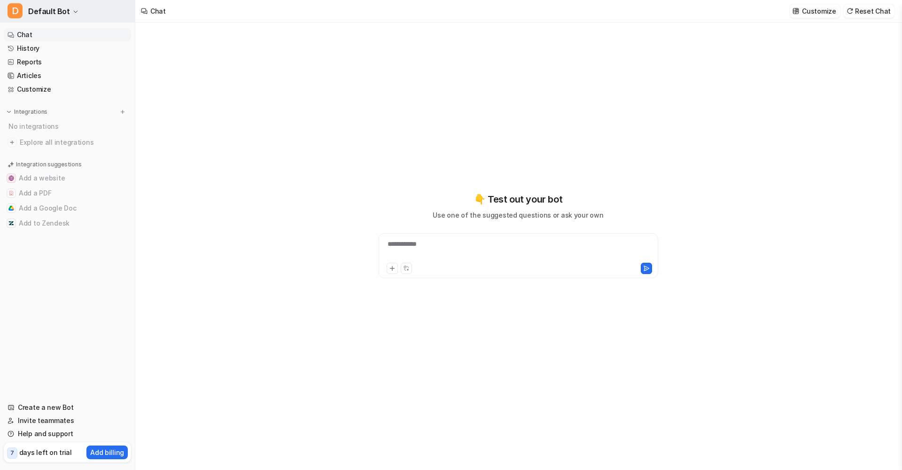
click at [74, 15] on button "D Default Bot" at bounding box center [67, 11] width 135 height 23
click at [278, 70] on div "**********" at bounding box center [451, 235] width 902 height 470
click at [54, 50] on link "History" at bounding box center [67, 48] width 127 height 13
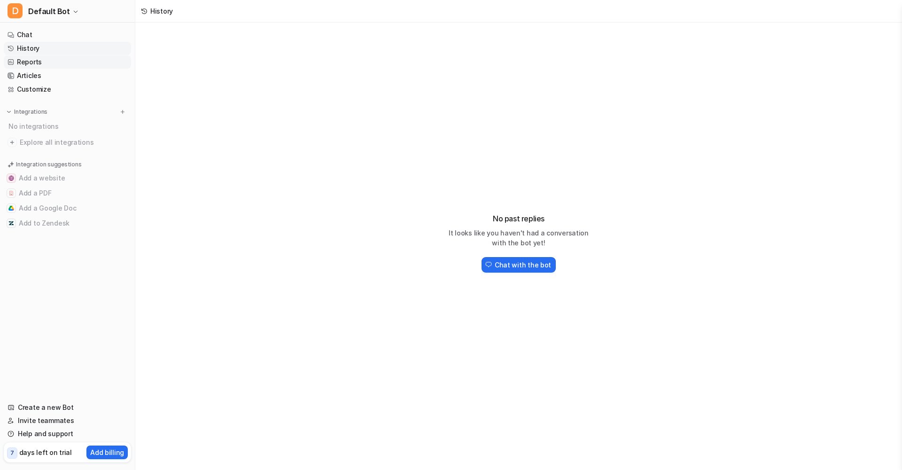
click at [53, 61] on link "Reports" at bounding box center [67, 61] width 127 height 13
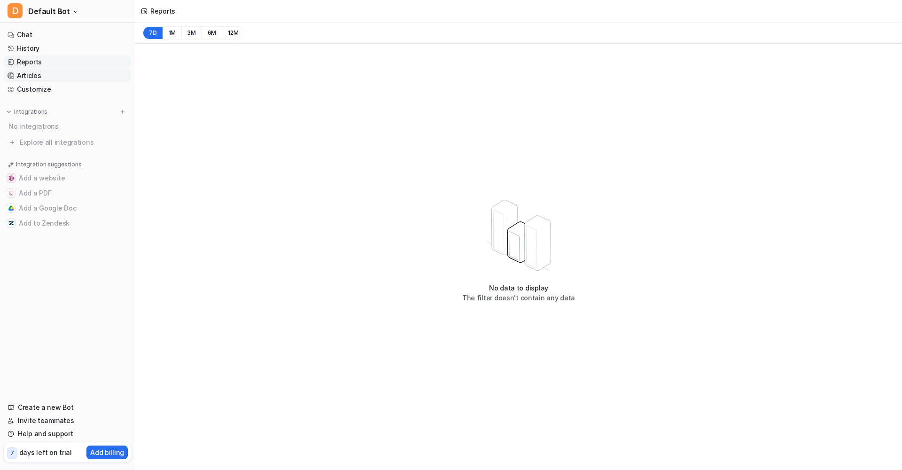
click at [54, 71] on link "Articles" at bounding box center [67, 75] width 127 height 13
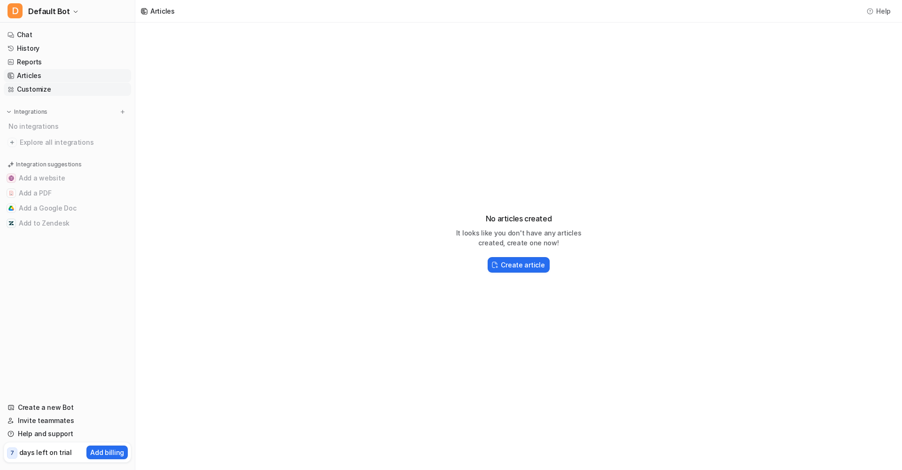
click at [53, 90] on link "Customize" at bounding box center [67, 89] width 127 height 13
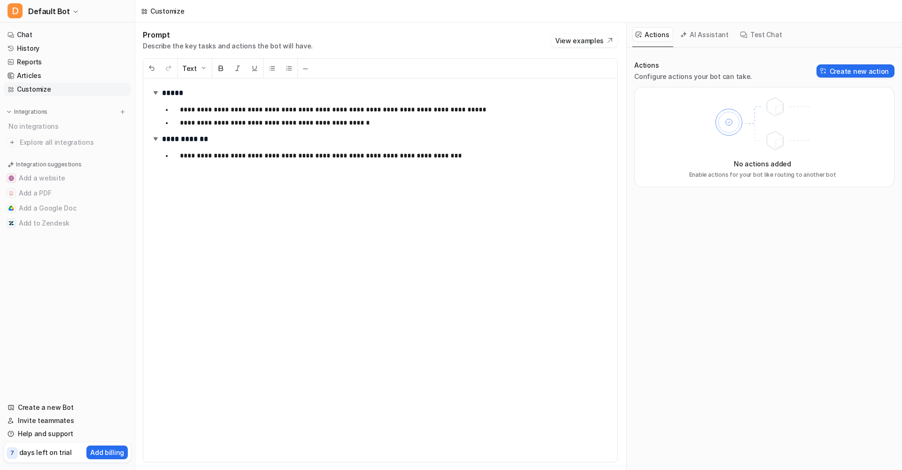
click at [711, 35] on button "AI Assistant" at bounding box center [705, 34] width 56 height 15
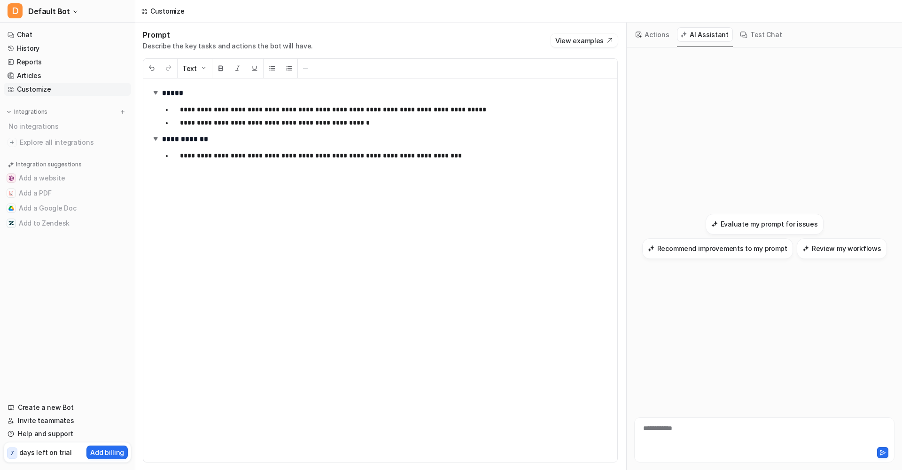
click at [759, 39] on button "Test Chat" at bounding box center [761, 34] width 49 height 15
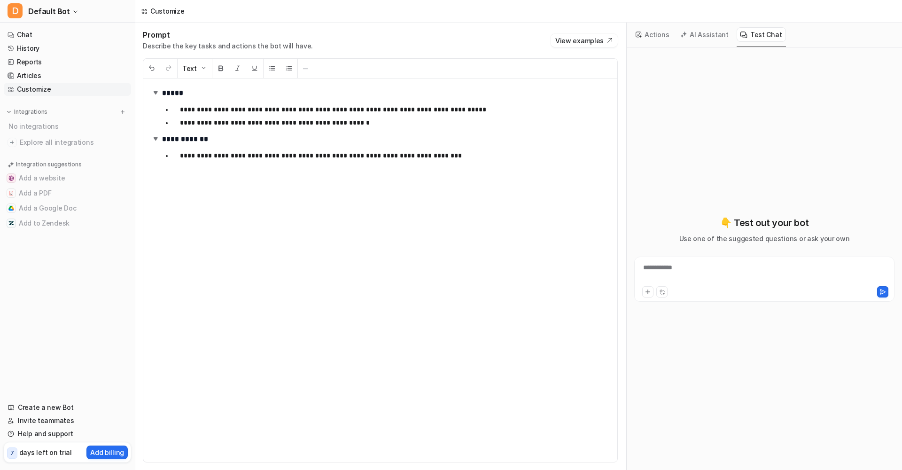
click at [652, 38] on button "Actions" at bounding box center [652, 34] width 41 height 15
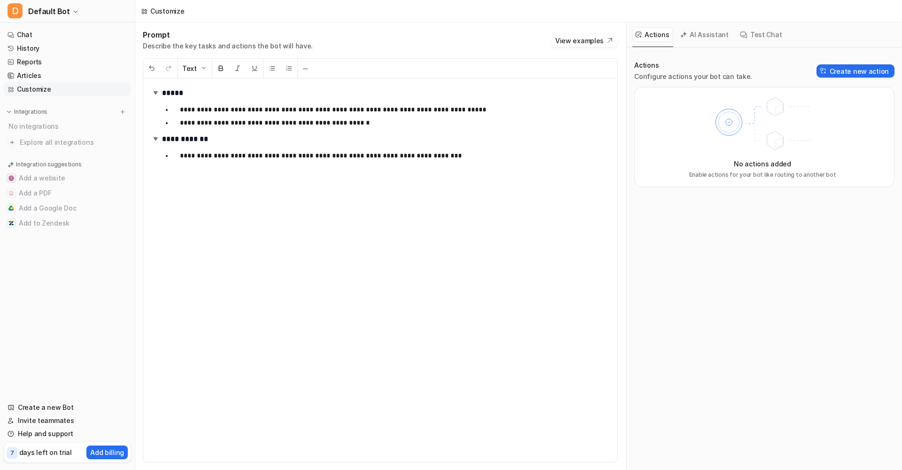
click at [63, 114] on div "Integrations" at bounding box center [68, 111] width 120 height 9
click at [16, 113] on p "Integrations" at bounding box center [30, 112] width 33 height 8
click at [69, 13] on button "D Default Bot" at bounding box center [67, 11] width 135 height 23
click at [65, 71] on link "Settings" at bounding box center [75, 71] width 130 height 16
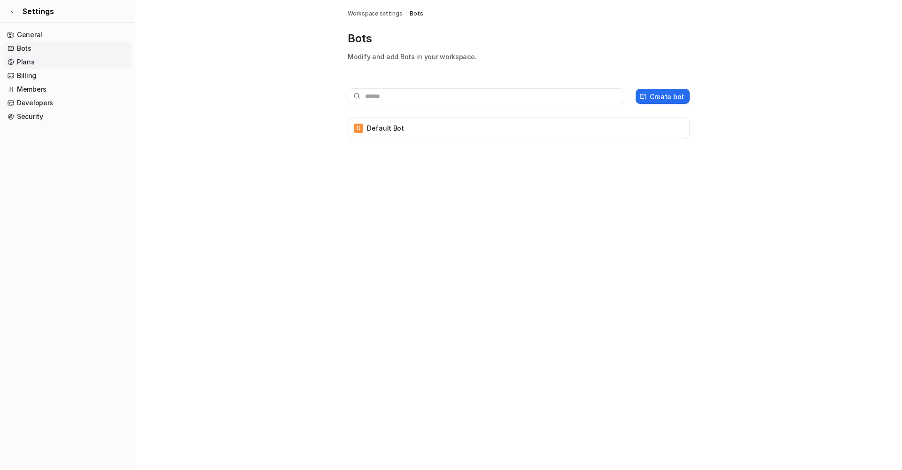
click at [45, 64] on link "Plans" at bounding box center [67, 61] width 127 height 13
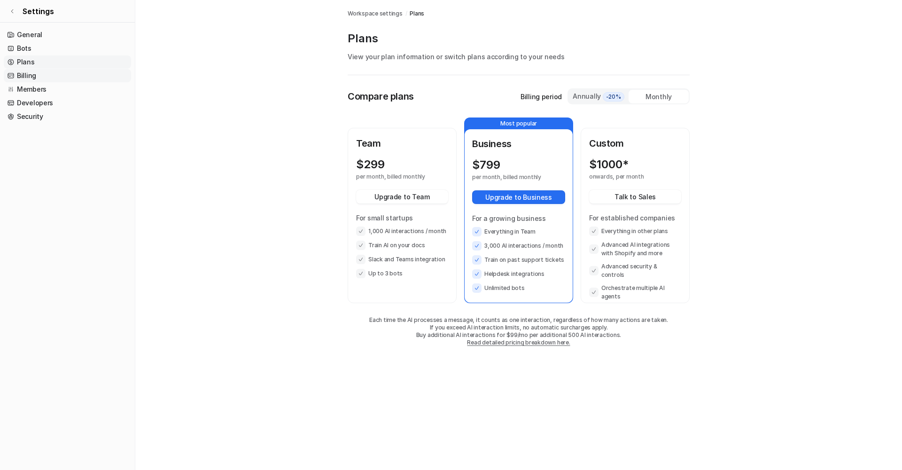
click at [46, 76] on link "Billing" at bounding box center [67, 75] width 127 height 13
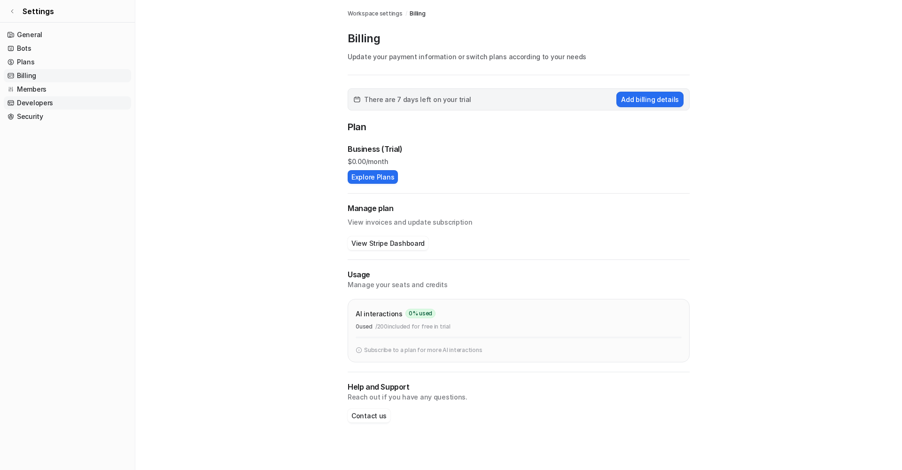
click at [51, 103] on link "Developers" at bounding box center [67, 102] width 127 height 13
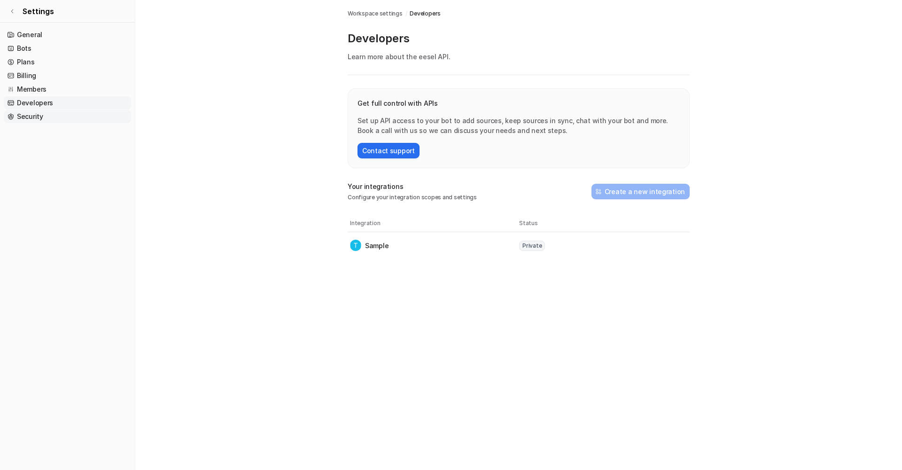
click at [51, 117] on link "Security" at bounding box center [67, 116] width 127 height 13
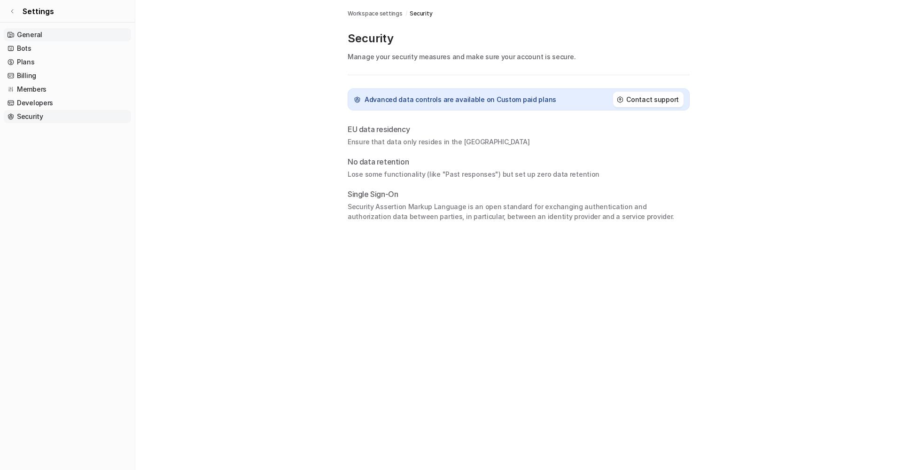
click at [48, 35] on link "General" at bounding box center [67, 34] width 127 height 13
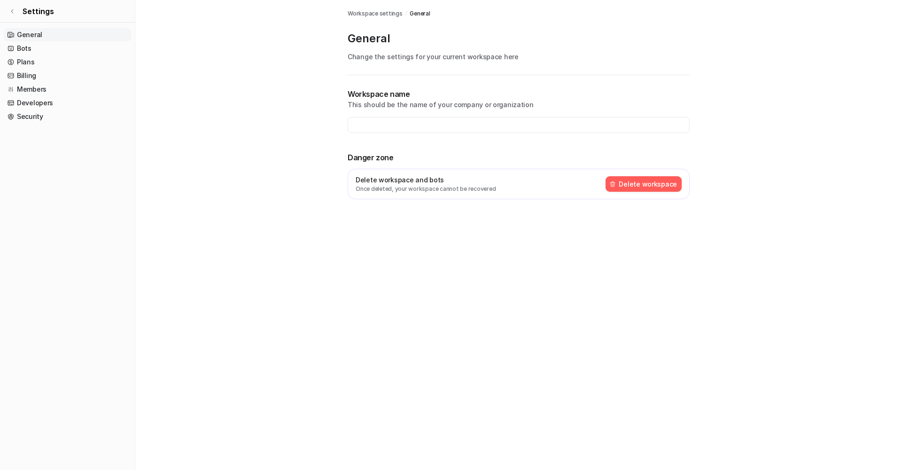
type input "**********"
click at [16, 12] on link "Settings" at bounding box center [67, 11] width 135 height 23
click at [14, 12] on icon at bounding box center [12, 11] width 6 height 6
click at [35, 12] on body "**********" at bounding box center [451, 235] width 902 height 470
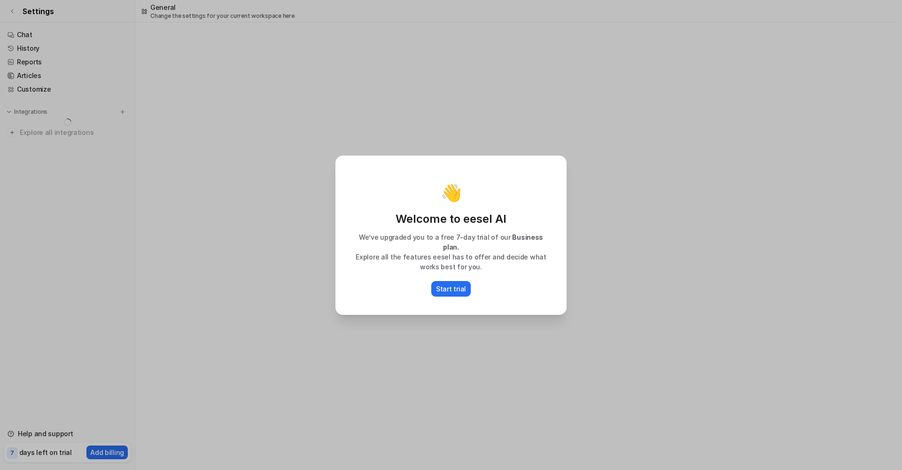
click at [421, 76] on div "👋 Welcome to eesel AI We’ve upgraded you to a free 7-day trial of our Business …" at bounding box center [451, 235] width 246 height 470
click at [294, 17] on div "👋 Welcome to eesel AI We’ve upgraded you to a free 7-day trial of our Business …" at bounding box center [451, 235] width 902 height 470
click at [454, 284] on p "Start trial" at bounding box center [451, 289] width 30 height 10
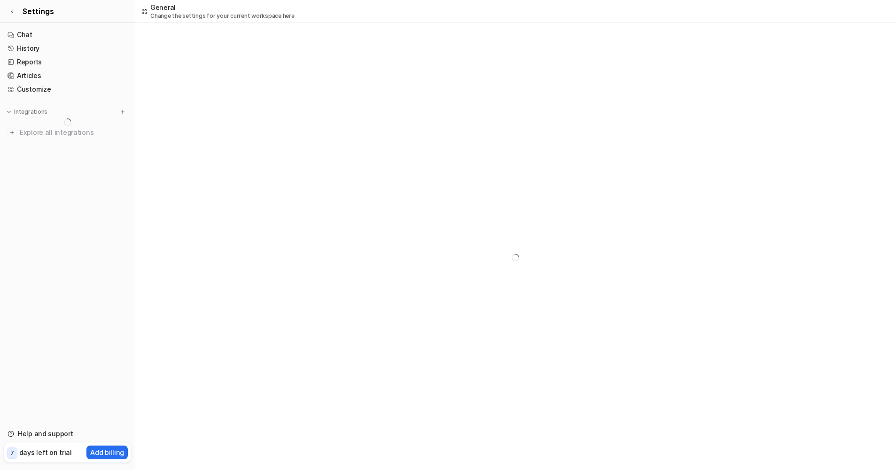
click at [151, 14] on p "Change the settings for your current workspace here" at bounding box center [222, 16] width 144 height 8
click at [29, 11] on span "Settings" at bounding box center [38, 11] width 31 height 11
click at [9, 11] on icon at bounding box center [12, 11] width 6 height 6
click at [11, 11] on icon at bounding box center [12, 11] width 2 height 4
click at [12, 11] on icon at bounding box center [12, 11] width 6 height 6
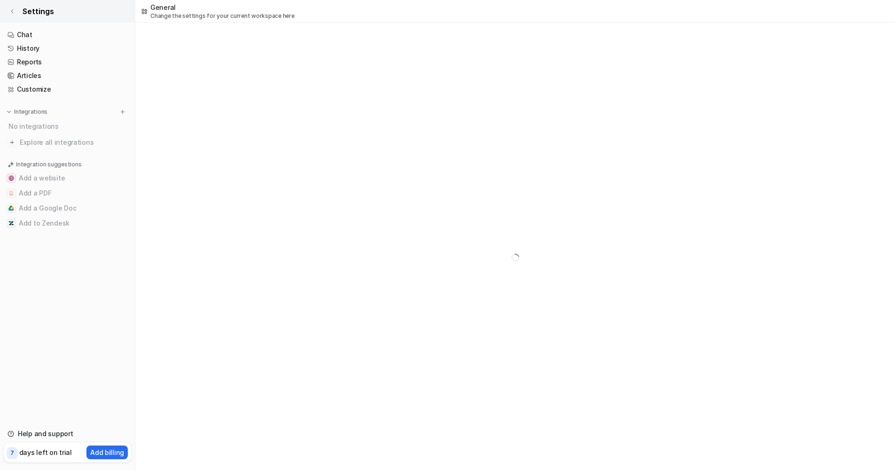
click at [12, 11] on icon at bounding box center [12, 11] width 6 height 6
